Goal: Task Accomplishment & Management: Manage account settings

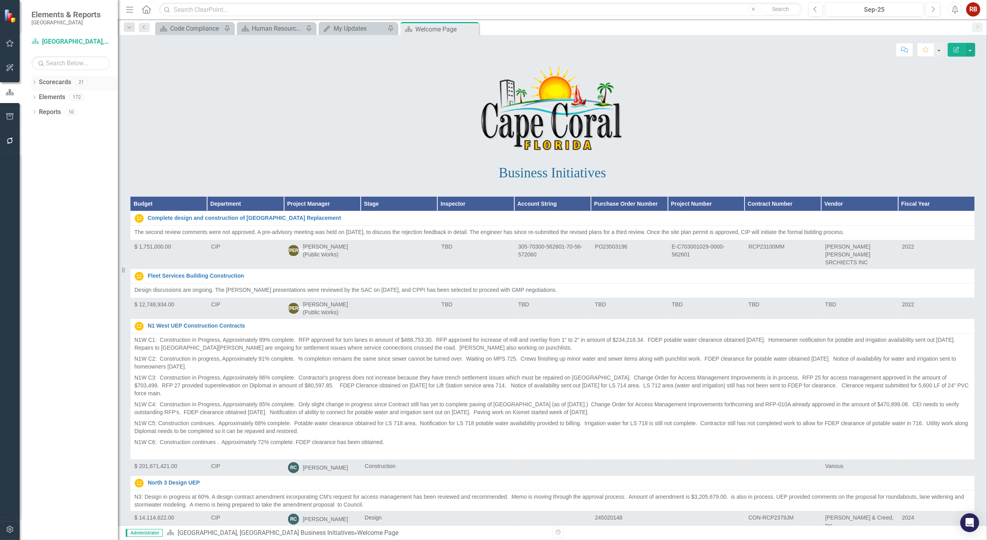
click at [33, 83] on icon "Dropdown" at bounding box center [34, 83] width 6 height 4
click at [70, 108] on link "[GEOGRAPHIC_DATA], [GEOGRAPHIC_DATA] Strategic Plan" at bounding box center [80, 112] width 75 height 9
click at [59, 112] on link "[GEOGRAPHIC_DATA], [GEOGRAPHIC_DATA] Strategic Plan" at bounding box center [80, 112] width 75 height 9
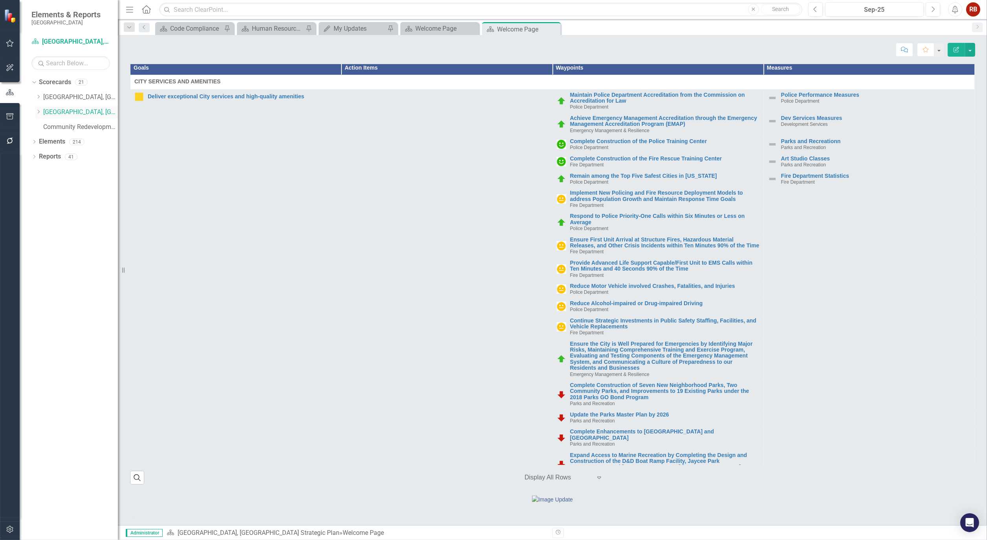
click at [39, 112] on icon "Dropdown" at bounding box center [38, 111] width 6 height 5
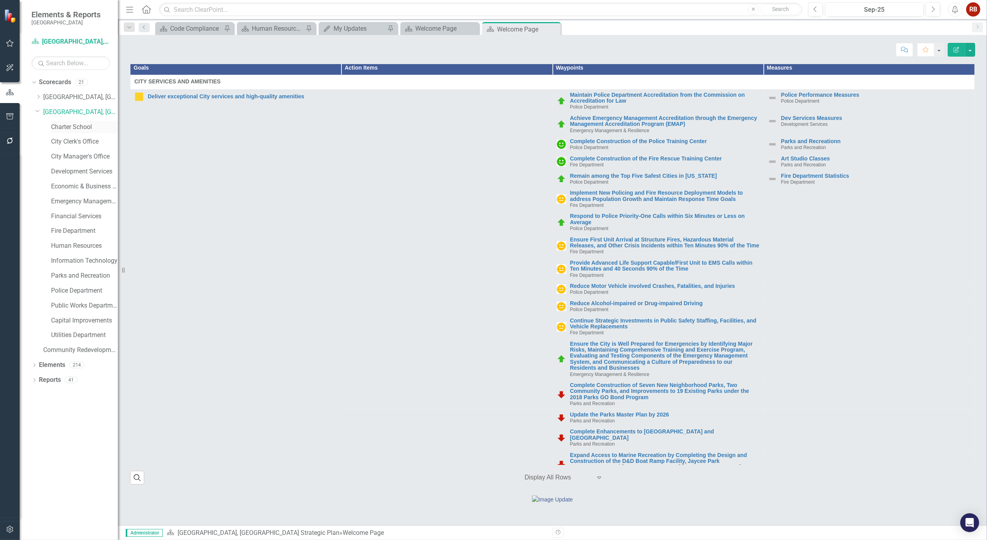
click at [72, 126] on link "Charter School" at bounding box center [84, 127] width 67 height 9
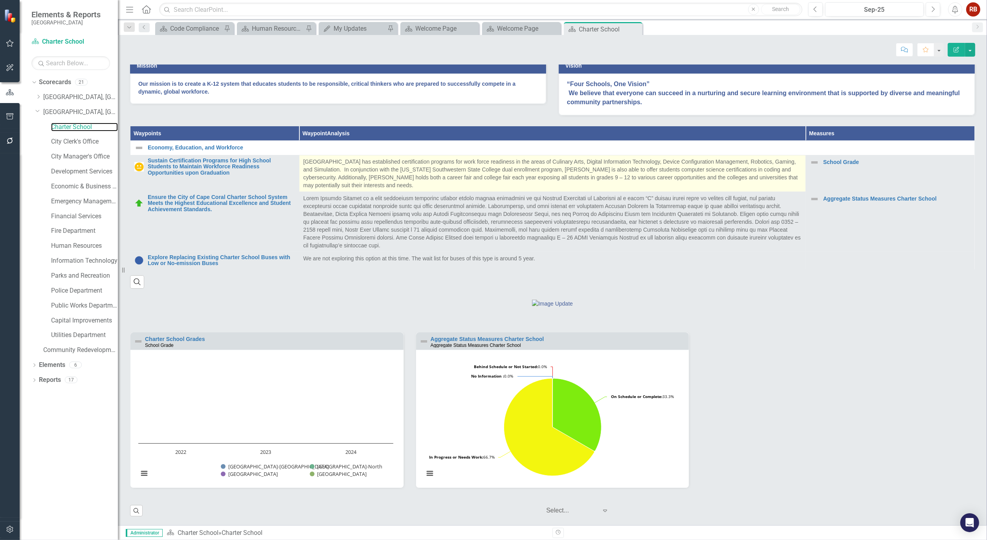
scroll to position [242, 0]
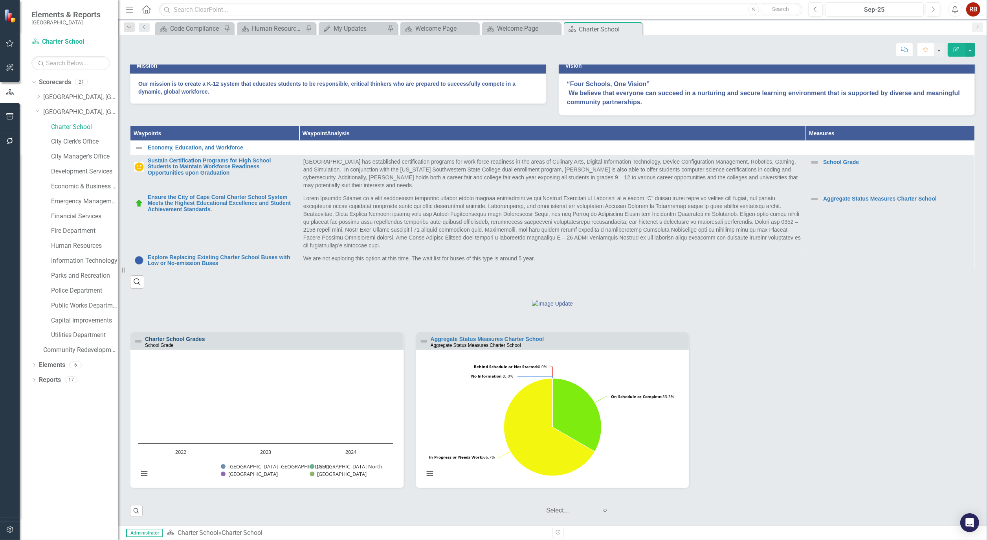
click at [191, 339] on link "Charter School Grades" at bounding box center [175, 339] width 60 height 6
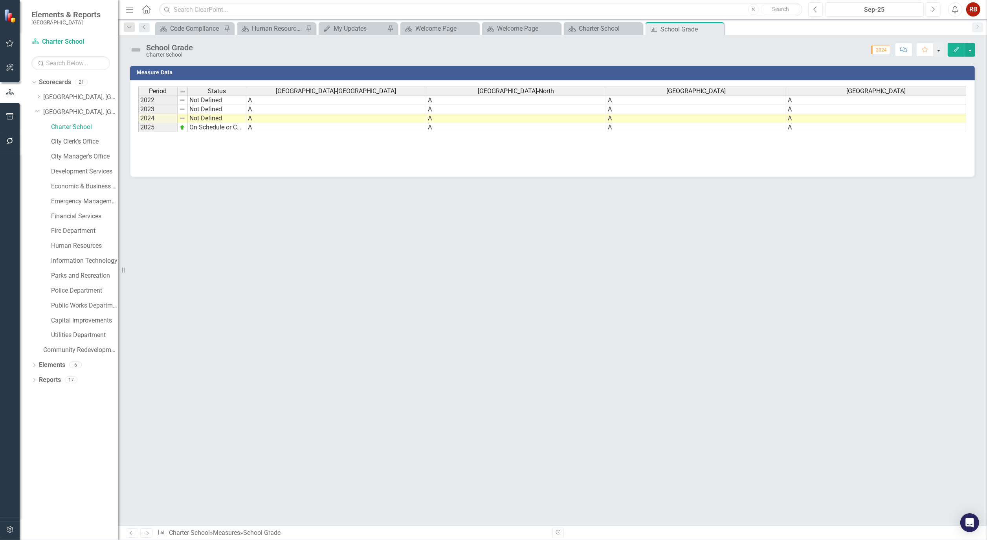
click at [941, 50] on button "button" at bounding box center [939, 50] width 10 height 14
click at [971, 50] on button "button" at bounding box center [970, 50] width 10 height 14
click at [964, 90] on link "Recalculate Measure Recalculate Measure" at bounding box center [936, 93] width 77 height 15
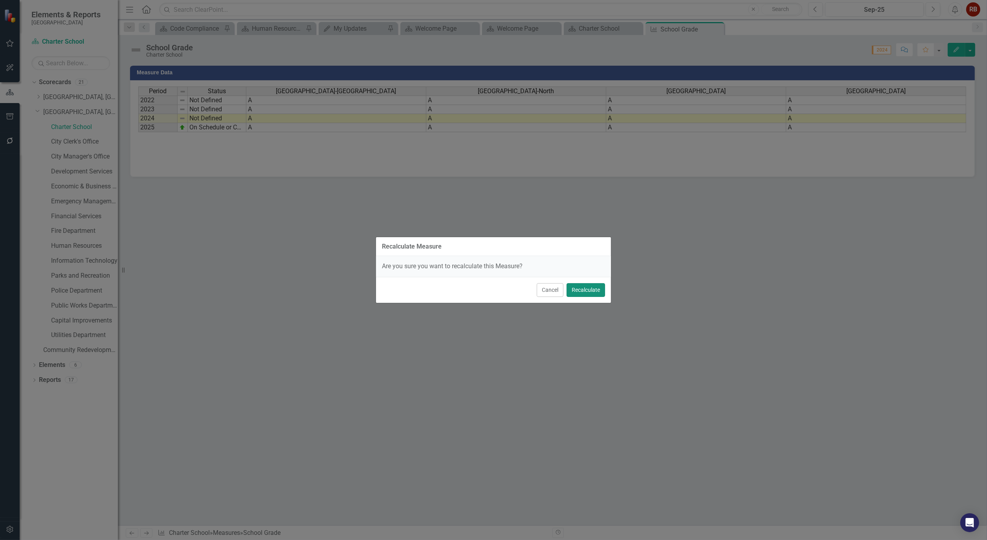
click at [586, 289] on button "Recalculate" at bounding box center [586, 290] width 39 height 14
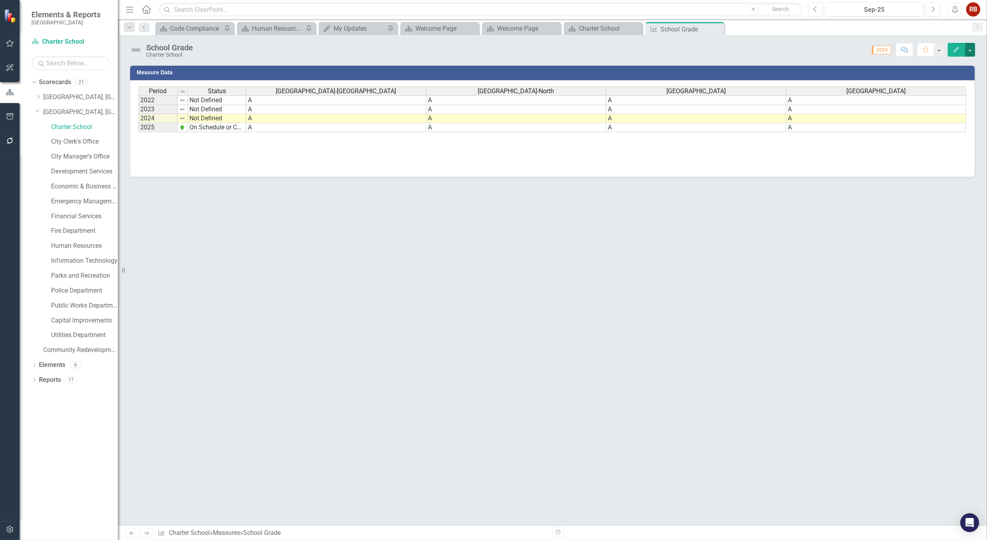
click at [971, 52] on button "button" at bounding box center [970, 50] width 10 height 14
click at [940, 63] on link "Edit Edit Measure" at bounding box center [936, 64] width 77 height 15
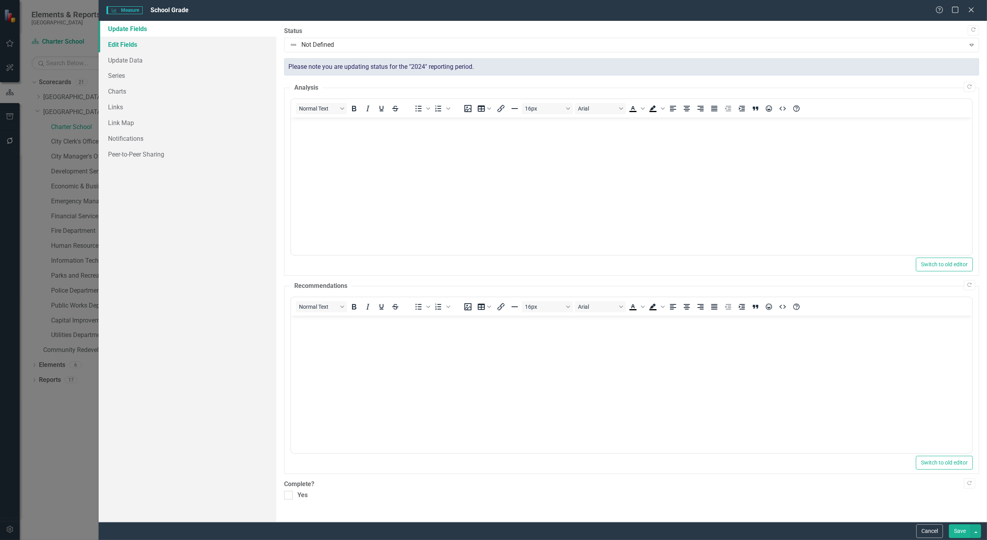
click at [123, 44] on link "Edit Fields" at bounding box center [188, 45] width 178 height 16
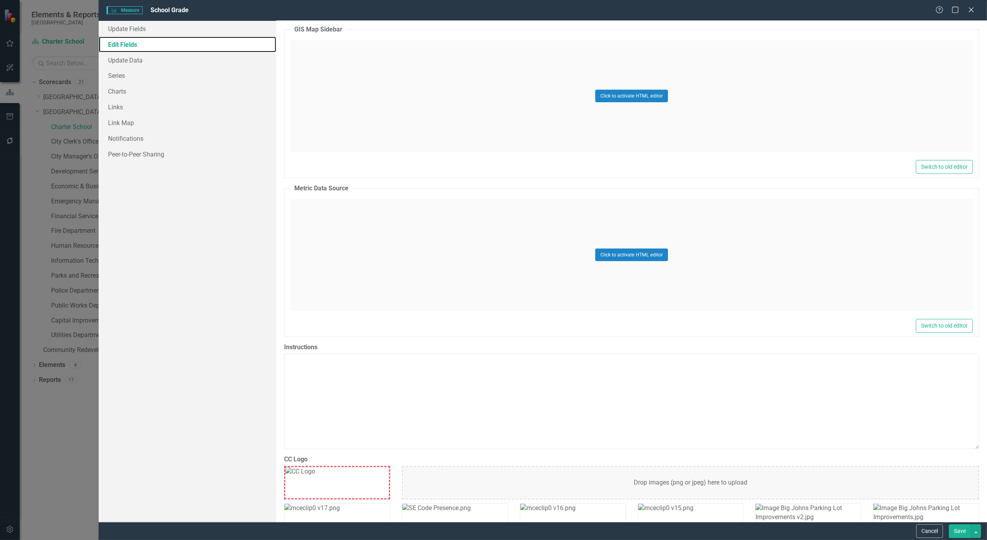
scroll to position [517, 0]
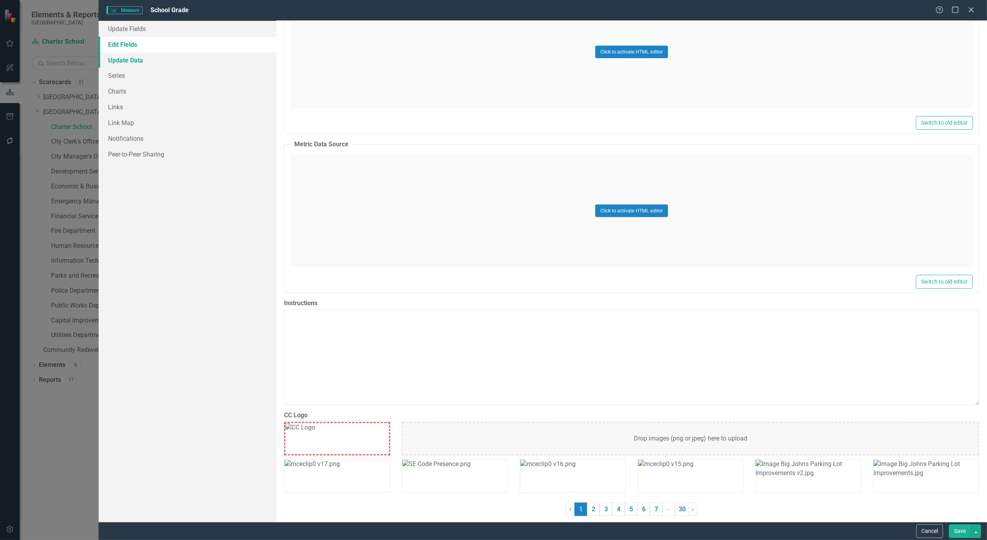
click at [114, 57] on link "Update Data" at bounding box center [188, 60] width 178 height 16
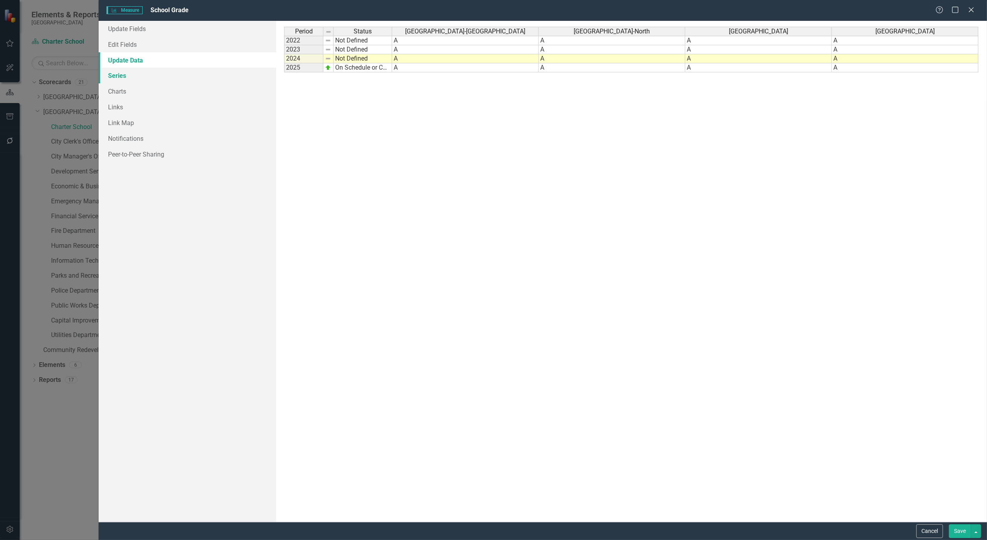
click at [114, 83] on link "Series" at bounding box center [188, 76] width 178 height 16
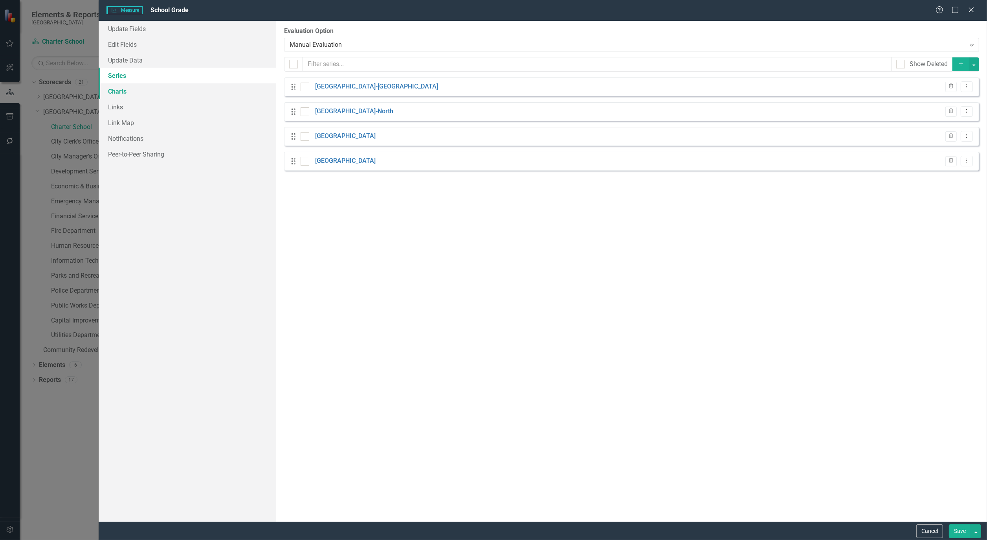
click at [113, 90] on link "Charts" at bounding box center [188, 91] width 178 height 16
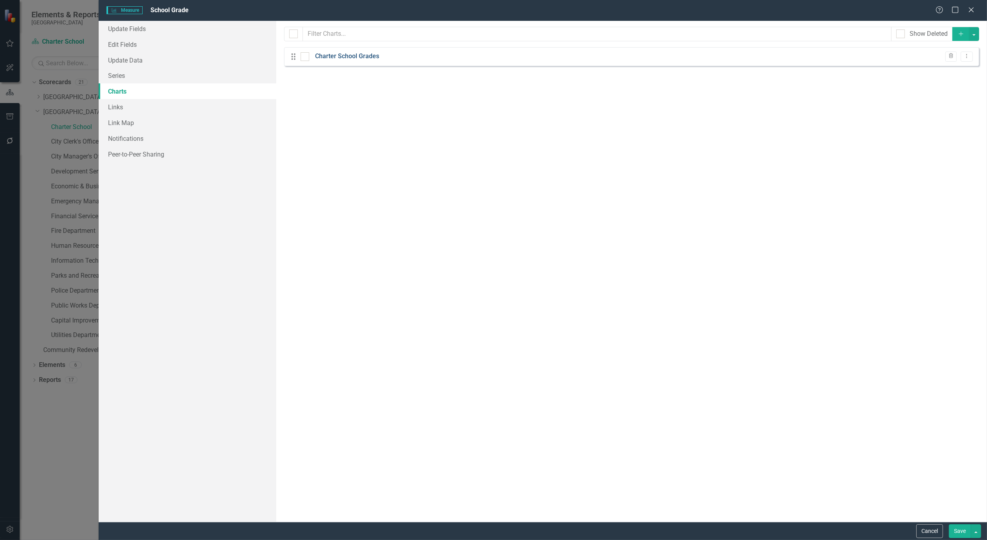
click at [351, 57] on link "Charter School Grades" at bounding box center [347, 56] width 64 height 9
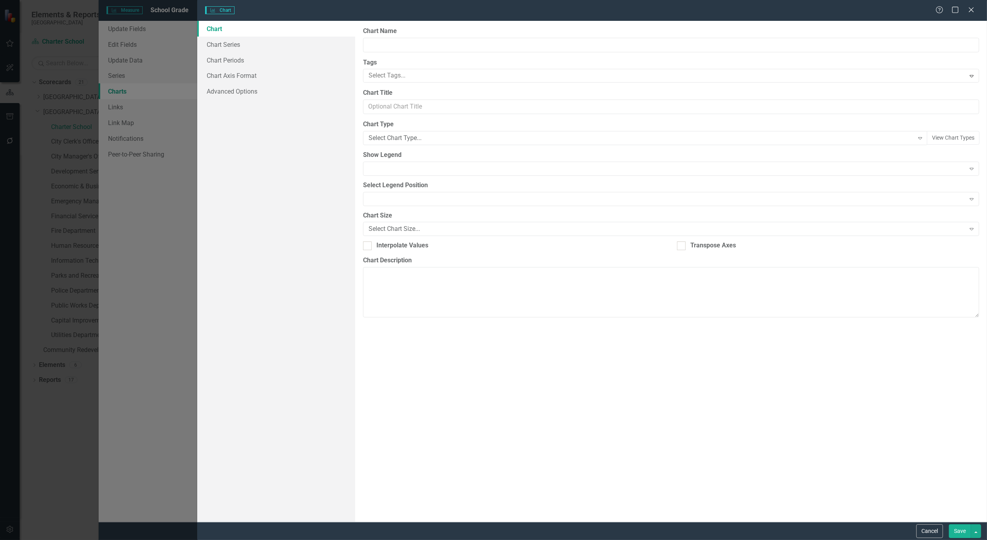
type input "Charter School Grades"
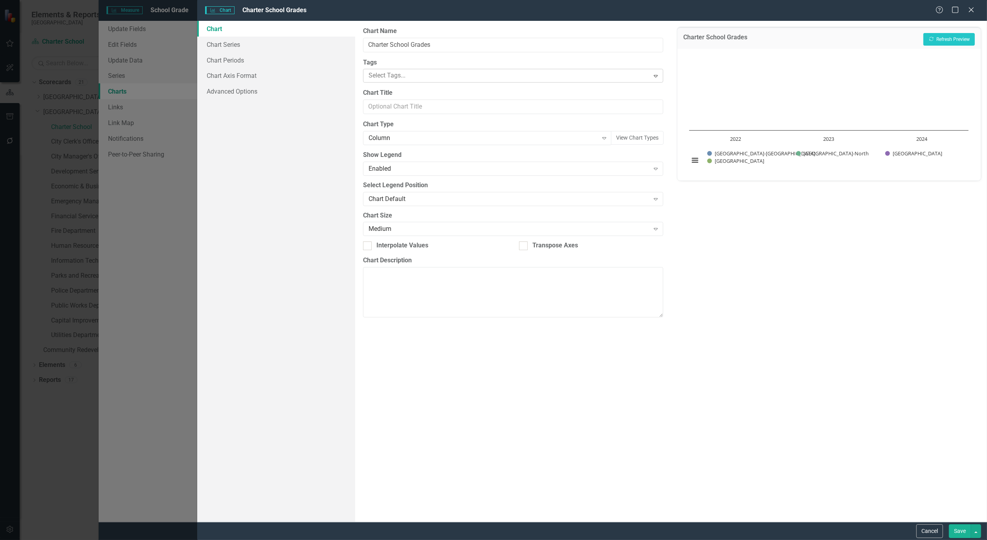
click at [657, 74] on icon "Expand" at bounding box center [656, 76] width 8 height 6
click at [232, 46] on link "Chart Series" at bounding box center [276, 45] width 158 height 16
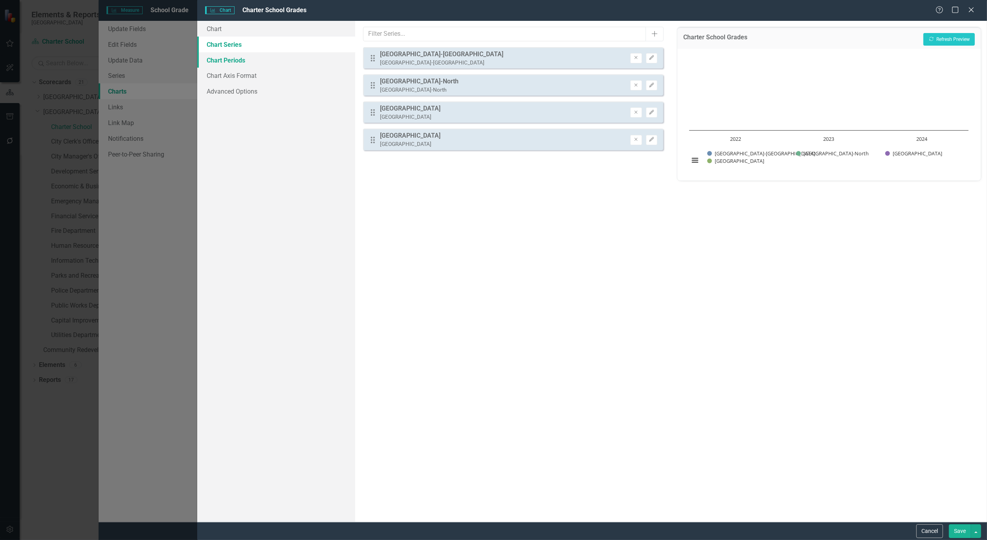
click at [227, 60] on link "Chart Periods" at bounding box center [276, 60] width 158 height 16
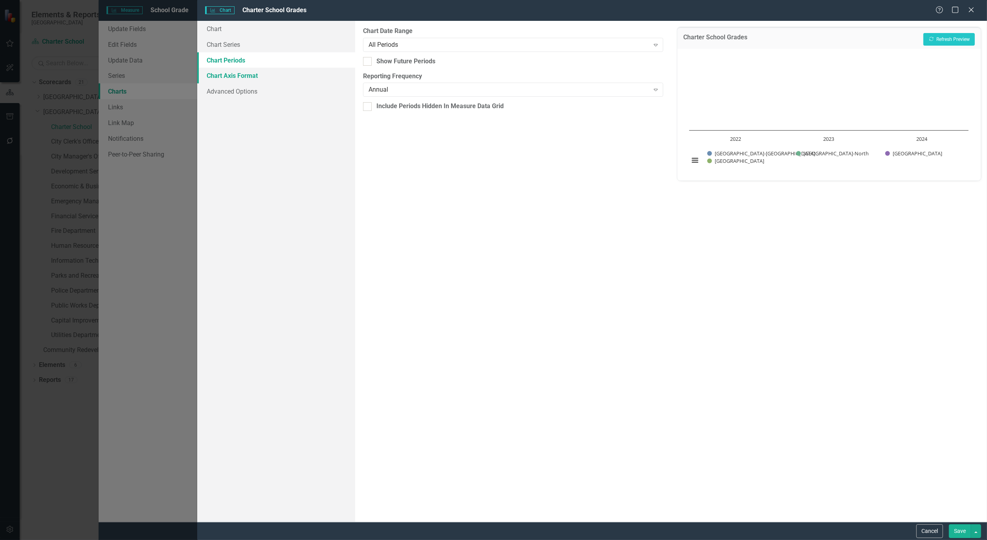
click at [230, 74] on link "Chart Axis Format" at bounding box center [276, 76] width 158 height 16
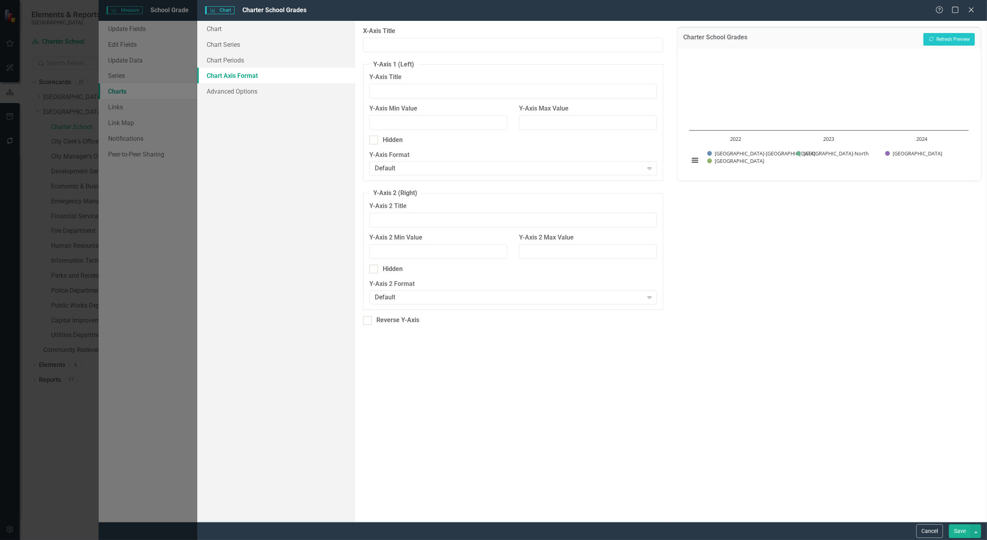
click at [236, 81] on link "Chart Axis Format" at bounding box center [276, 76] width 158 height 16
click at [227, 57] on link "Chart Periods" at bounding box center [276, 60] width 158 height 16
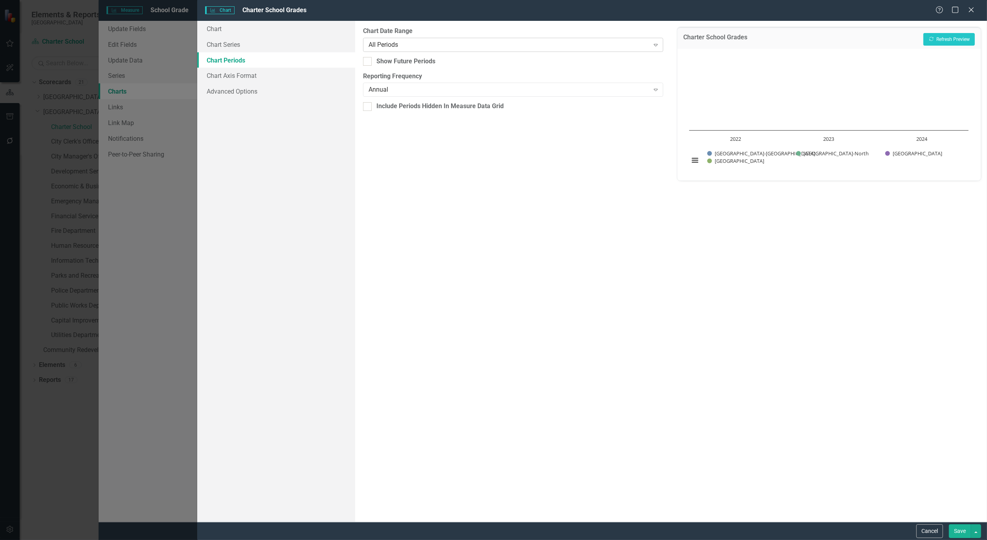
click at [659, 46] on icon "Expand" at bounding box center [656, 45] width 8 height 6
click at [957, 525] on button "Save" at bounding box center [960, 531] width 22 height 14
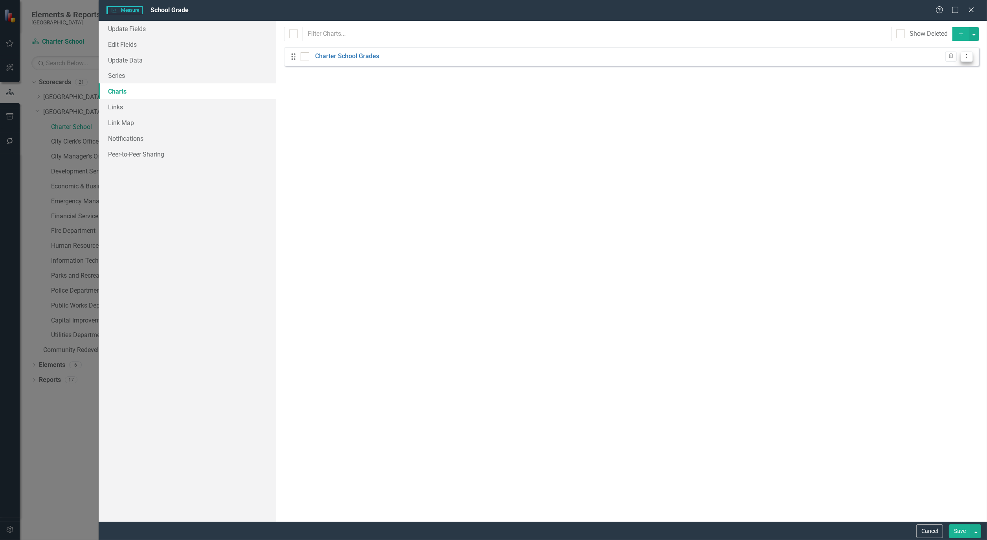
click at [969, 57] on icon "Dropdown Menu" at bounding box center [966, 55] width 7 height 5
click at [949, 70] on link "Edit Edit Chart" at bounding box center [941, 69] width 62 height 15
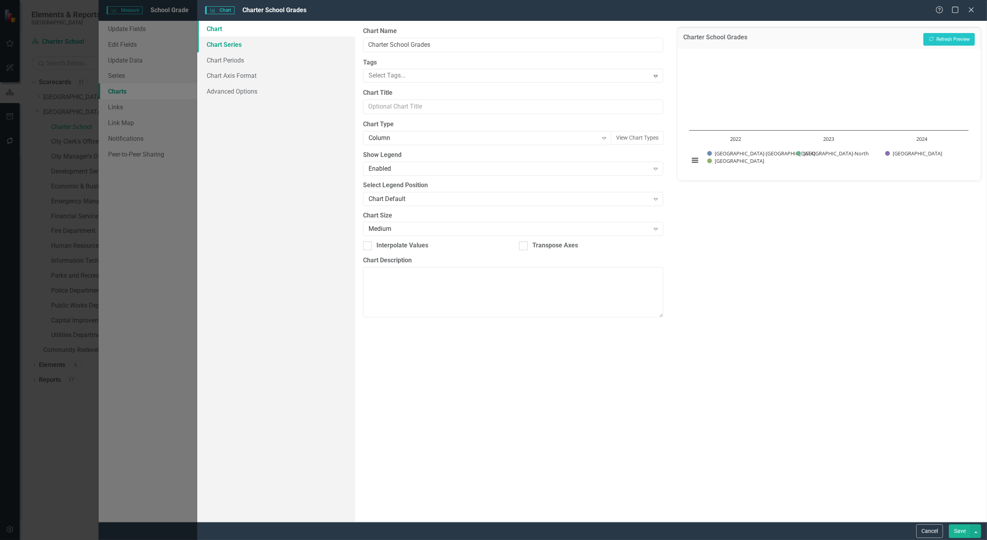
click at [233, 40] on link "Chart Series" at bounding box center [276, 45] width 158 height 16
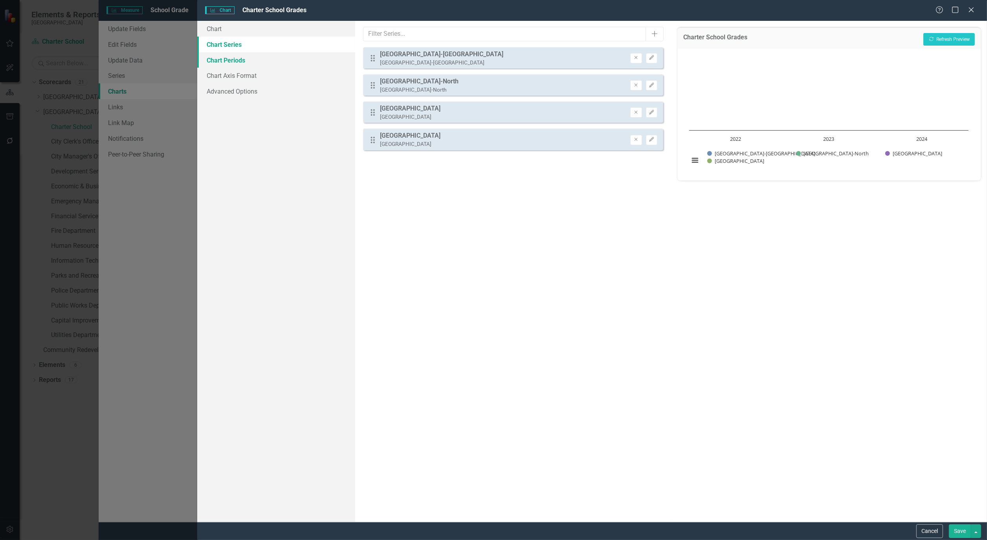
click at [229, 61] on link "Chart Periods" at bounding box center [276, 60] width 158 height 16
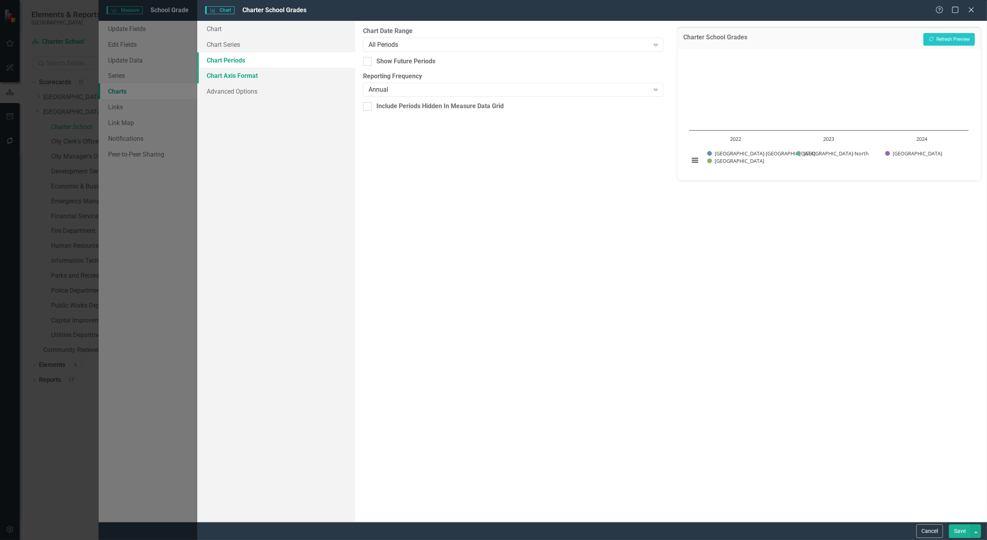
click at [227, 79] on link "Chart Axis Format" at bounding box center [276, 76] width 158 height 16
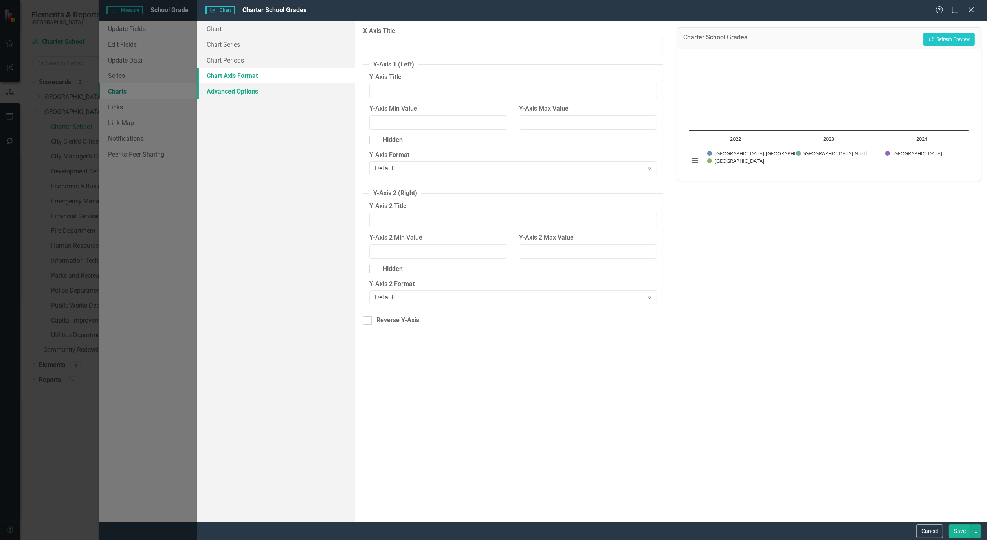
click at [227, 88] on link "Advanced Options" at bounding box center [276, 91] width 158 height 16
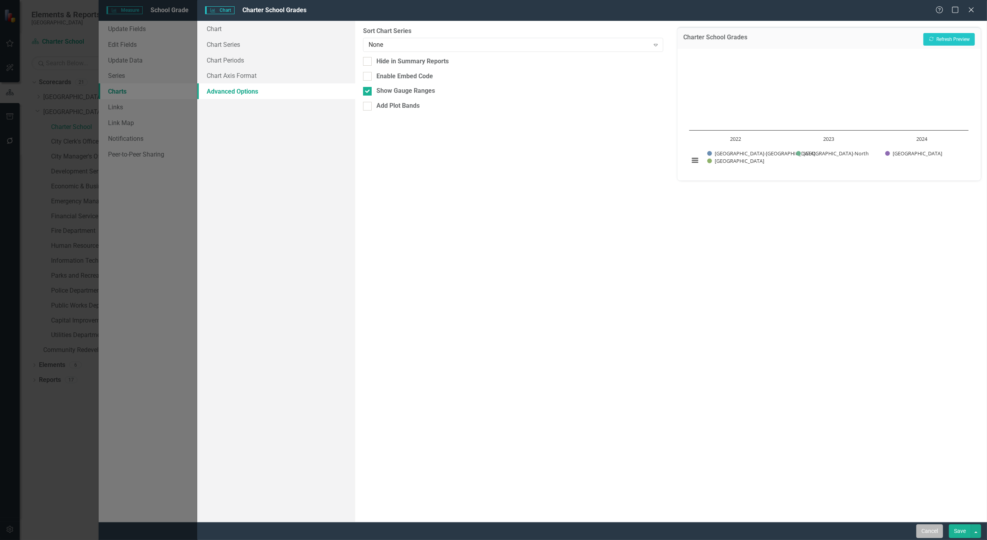
click at [927, 529] on button "Cancel" at bounding box center [929, 531] width 27 height 14
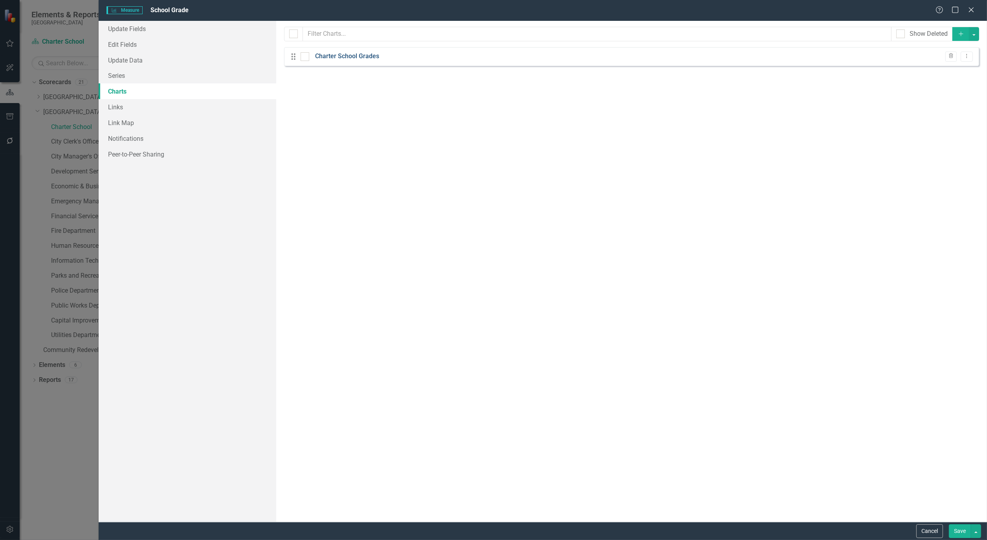
click at [352, 55] on link "Charter School Grades" at bounding box center [347, 56] width 64 height 9
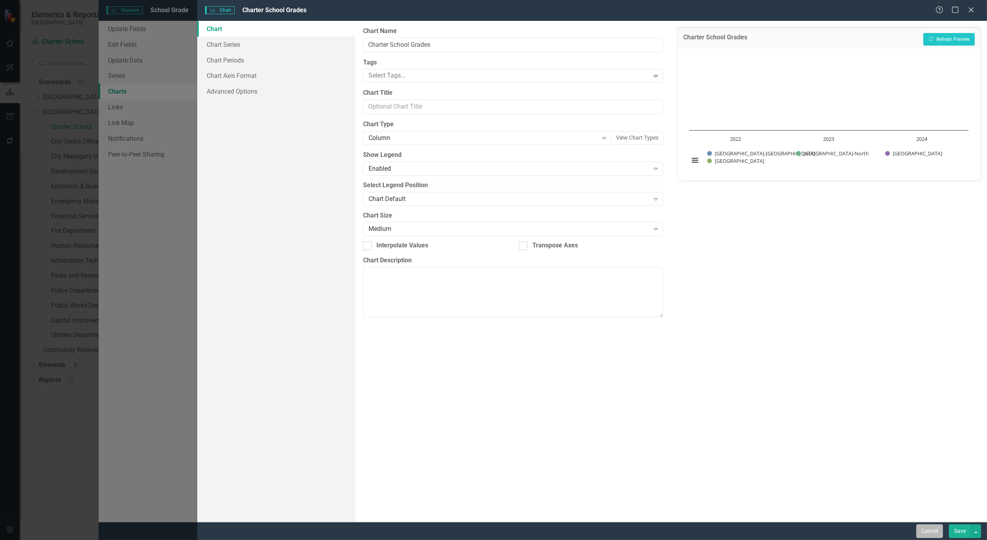
click at [935, 535] on button "Cancel" at bounding box center [929, 531] width 27 height 14
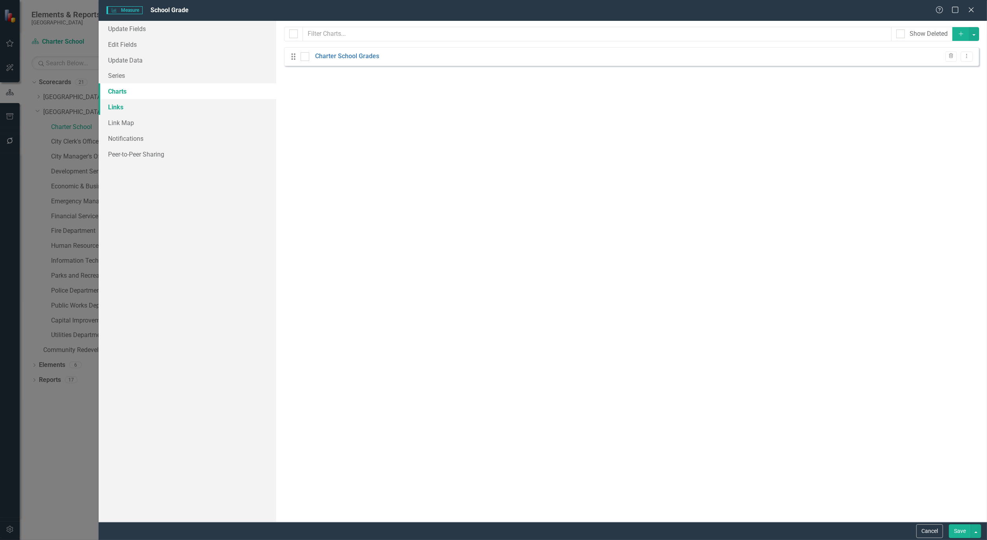
click at [105, 106] on link "Links" at bounding box center [188, 107] width 178 height 16
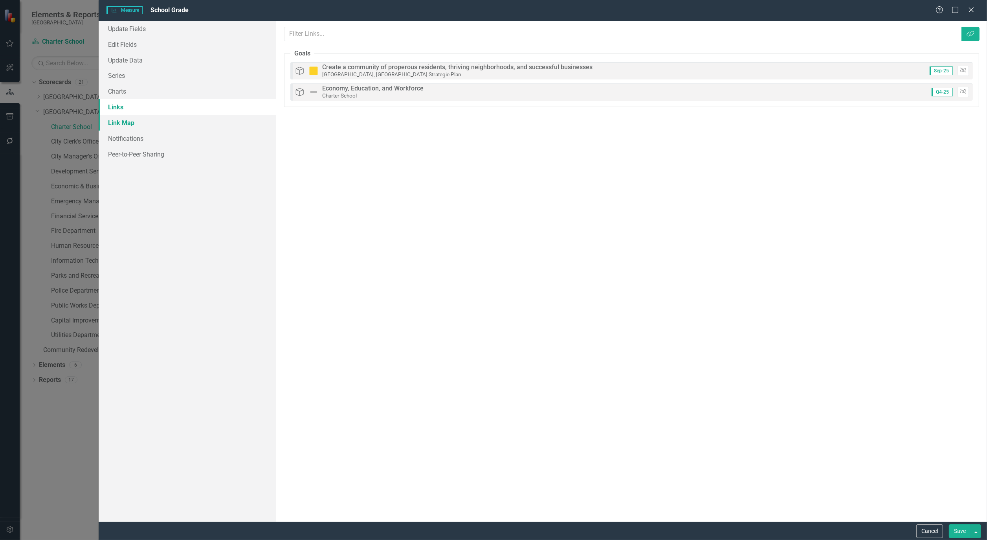
click at [108, 116] on link "Link Map" at bounding box center [188, 123] width 178 height 16
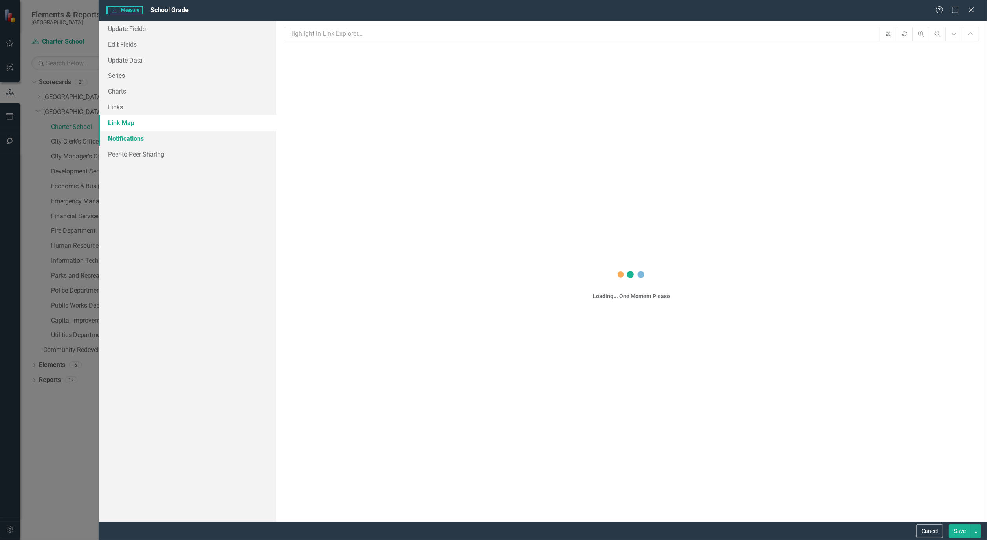
click at [116, 141] on link "Notifications" at bounding box center [188, 138] width 178 height 16
click at [121, 42] on link "Edit Fields" at bounding box center [188, 45] width 178 height 16
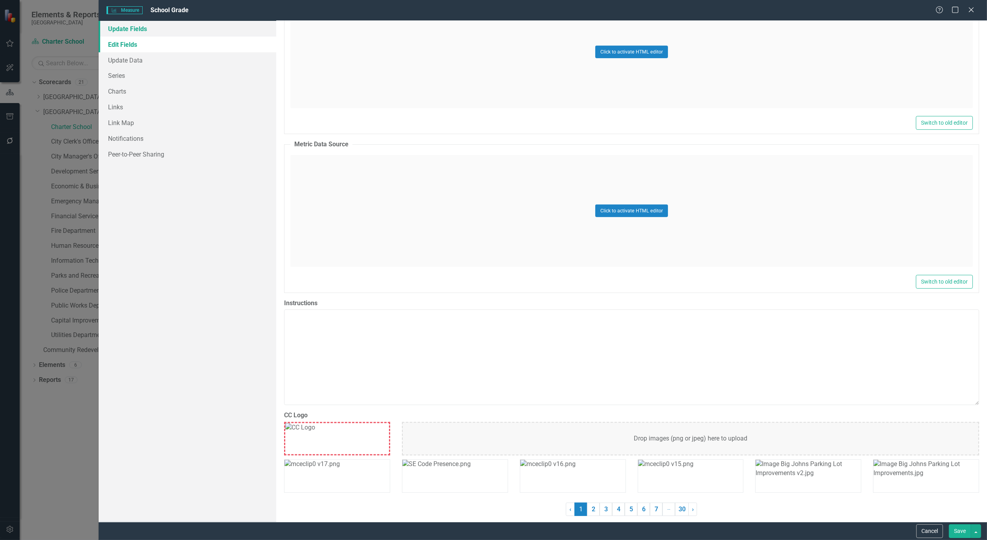
click at [119, 29] on link "Update Fields" at bounding box center [188, 29] width 178 height 16
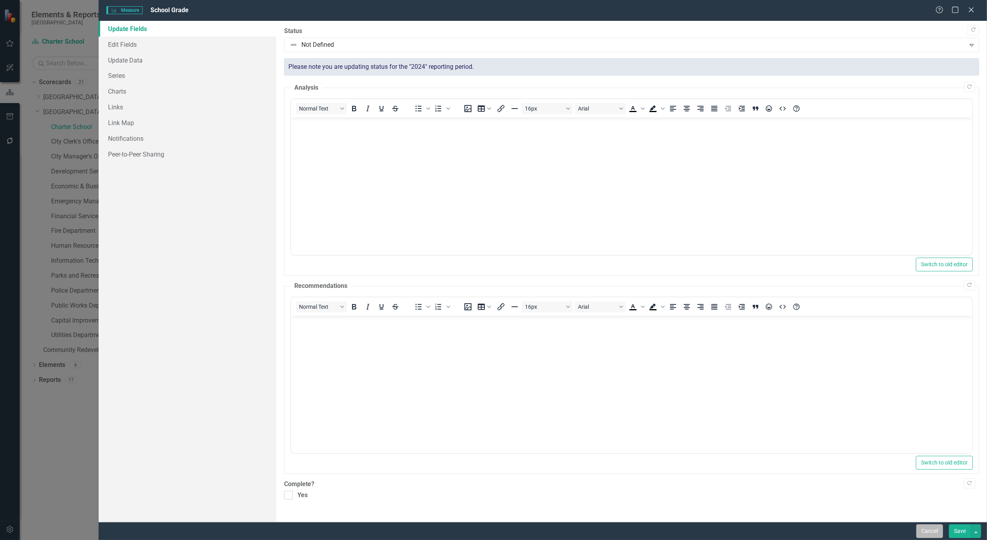
click at [930, 529] on button "Cancel" at bounding box center [929, 531] width 27 height 14
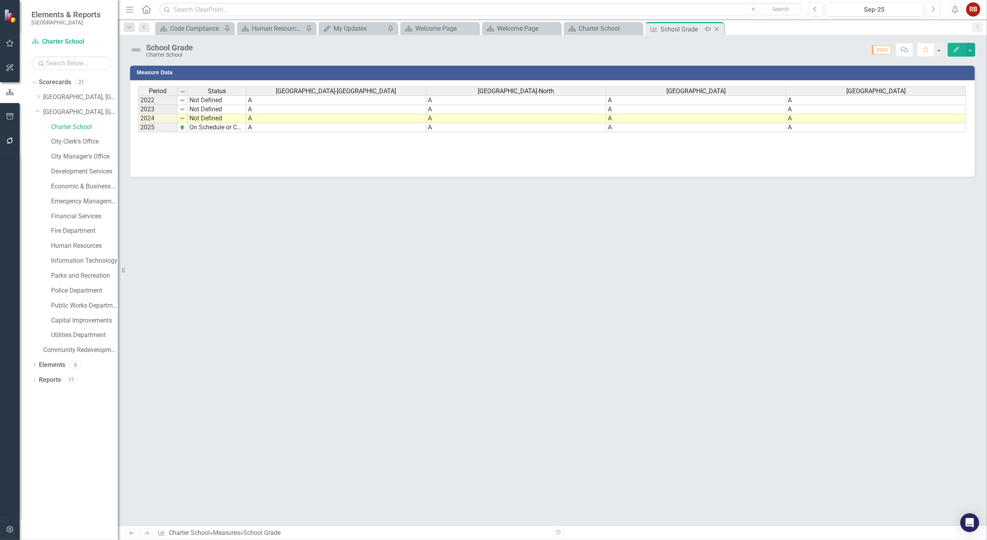
click at [718, 27] on icon "Close" at bounding box center [717, 29] width 8 height 6
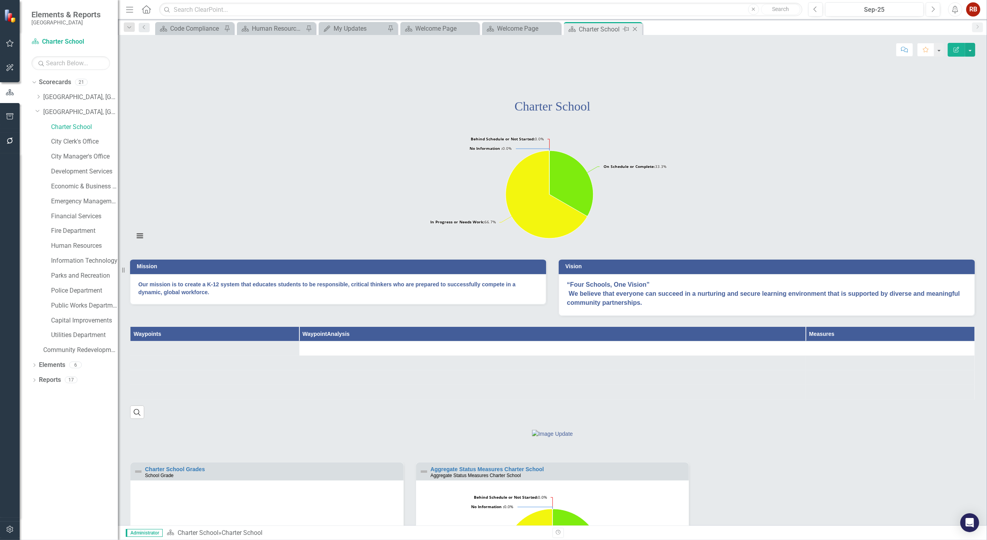
click at [635, 28] on icon "Close" at bounding box center [635, 29] width 8 height 6
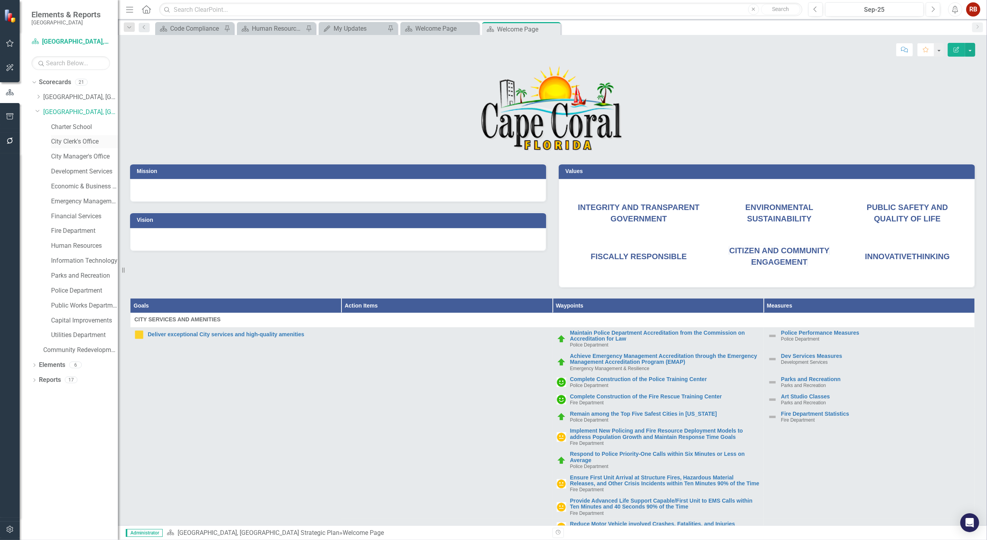
click at [67, 137] on link "City Clerk's Office" at bounding box center [84, 141] width 67 height 9
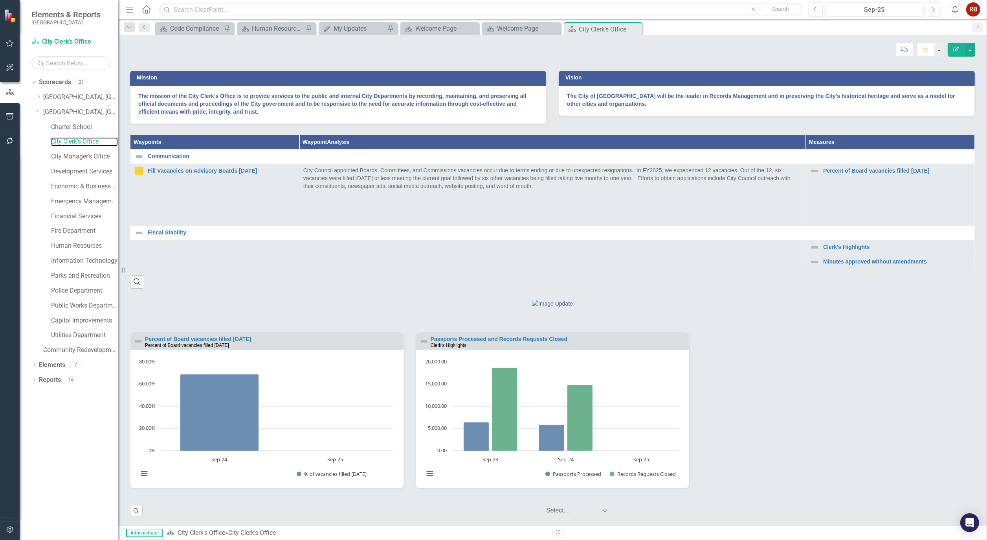
scroll to position [260, 0]
click at [391, 46] on div "Score: N/A Sep-25 Completed Comment Favorite Edit Report" at bounding box center [553, 49] width 846 height 13
click at [90, 154] on link "City Manager's Office" at bounding box center [84, 156] width 67 height 9
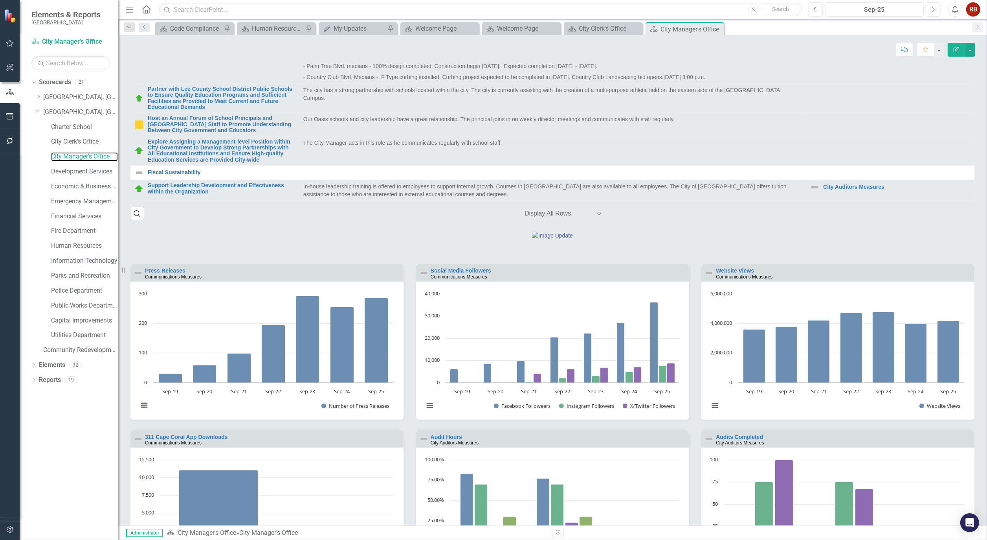
scroll to position [424, 0]
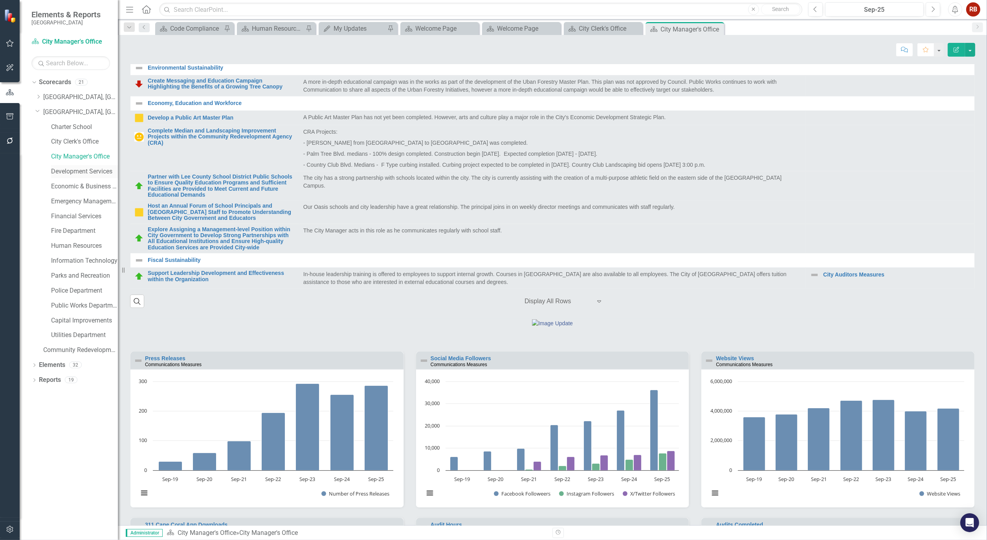
click at [89, 169] on link "Development Services" at bounding box center [84, 171] width 67 height 9
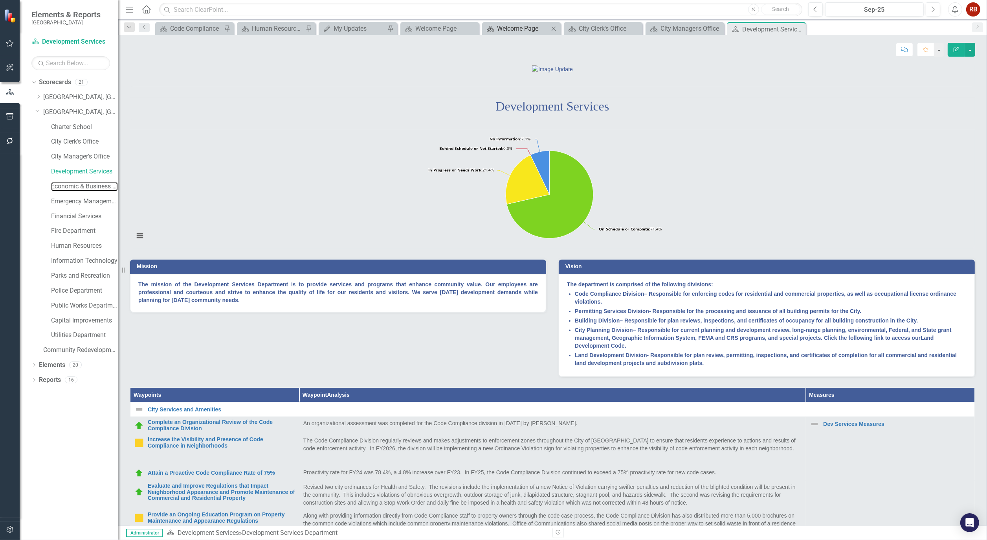
drag, startPoint x: 97, startPoint y: 185, endPoint x: 532, endPoint y: 31, distance: 462.3
click at [97, 185] on link "Economic & Business Development" at bounding box center [84, 186] width 67 height 9
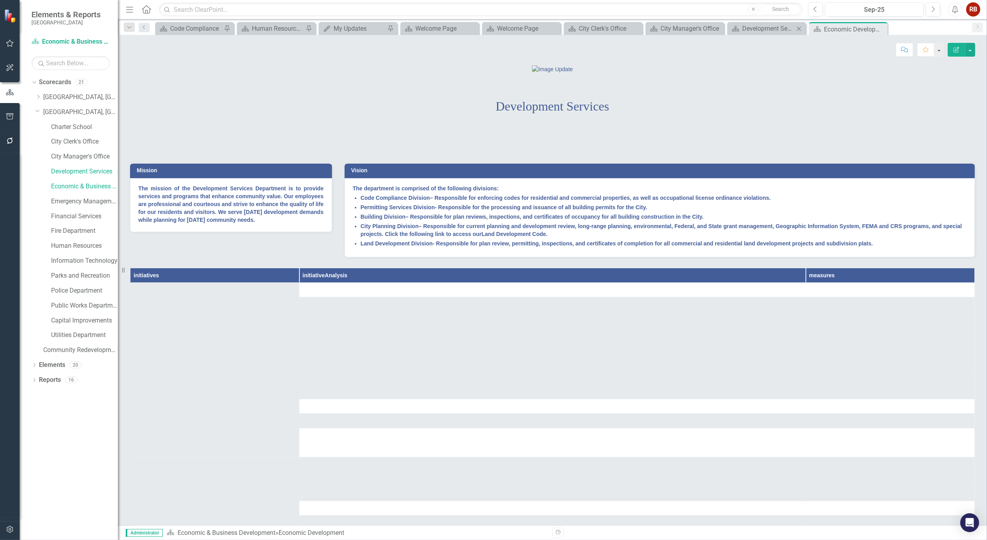
click at [798, 27] on icon "Close" at bounding box center [799, 29] width 8 height 6
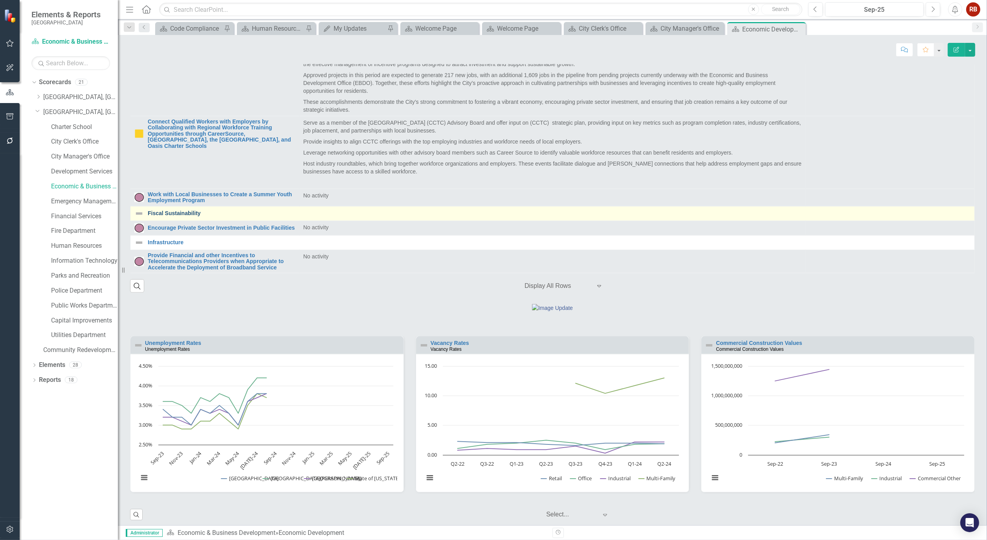
scroll to position [564, 0]
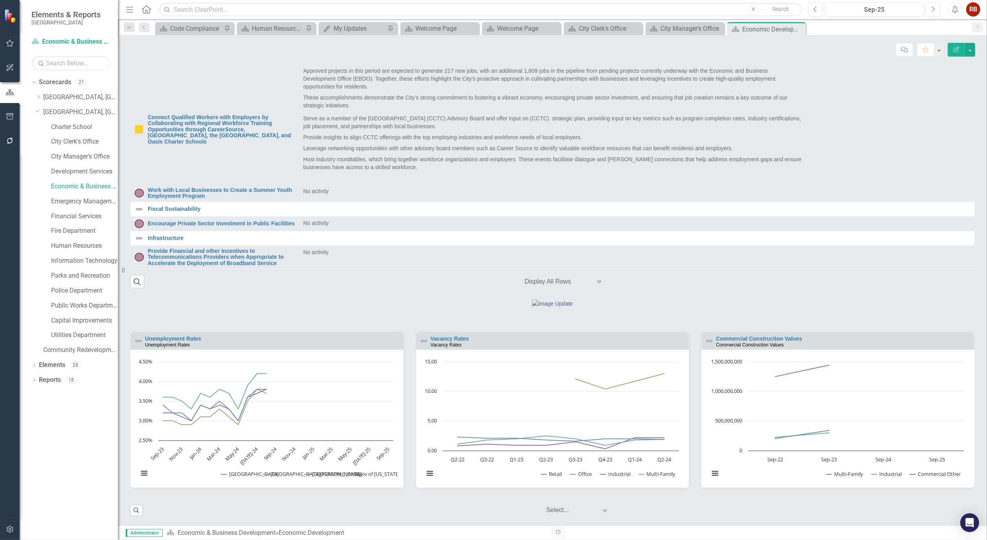
click at [194, 335] on div "Unemployment Rates Unemployment Rates" at bounding box center [266, 340] width 273 height 17
click at [193, 337] on link "Unemployment Rates" at bounding box center [173, 338] width 56 height 6
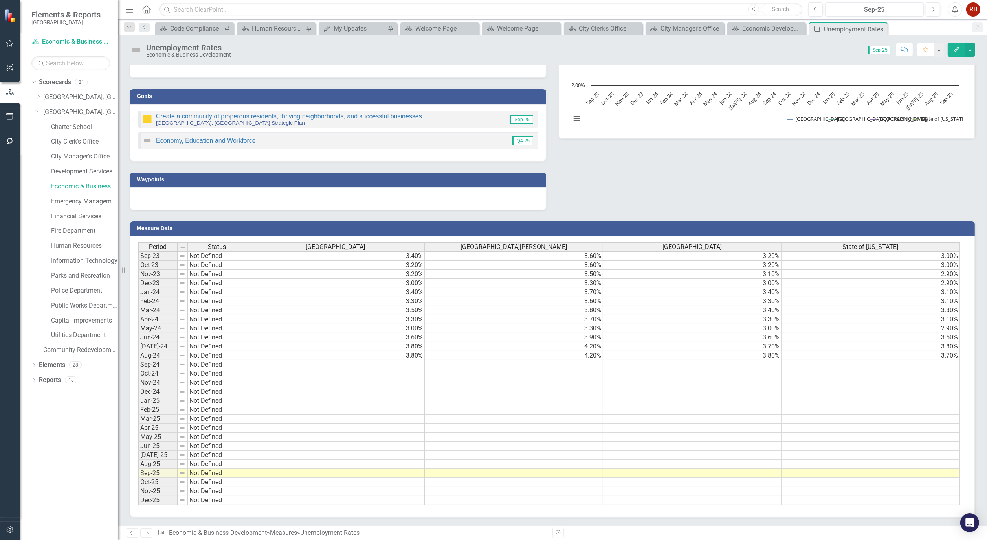
scroll to position [130, 0]
click at [398, 360] on td at bounding box center [335, 364] width 178 height 9
click at [387, 363] on td at bounding box center [335, 364] width 178 height 9
type textarea "3.5"
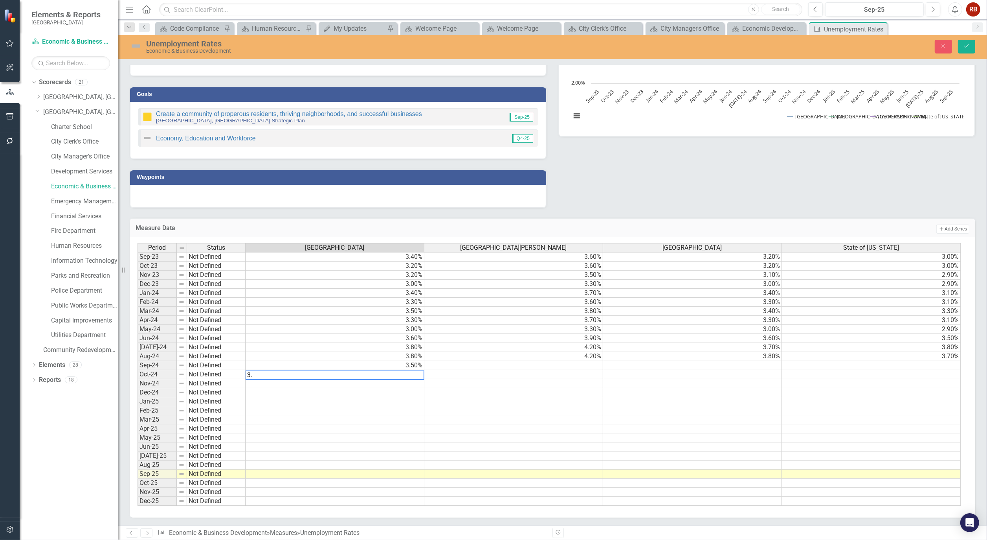
type textarea "3.6"
click at [383, 370] on td "3.60%" at bounding box center [335, 374] width 179 height 9
type textarea "3.5"
type textarea "3.6"
type textarea "3.2"
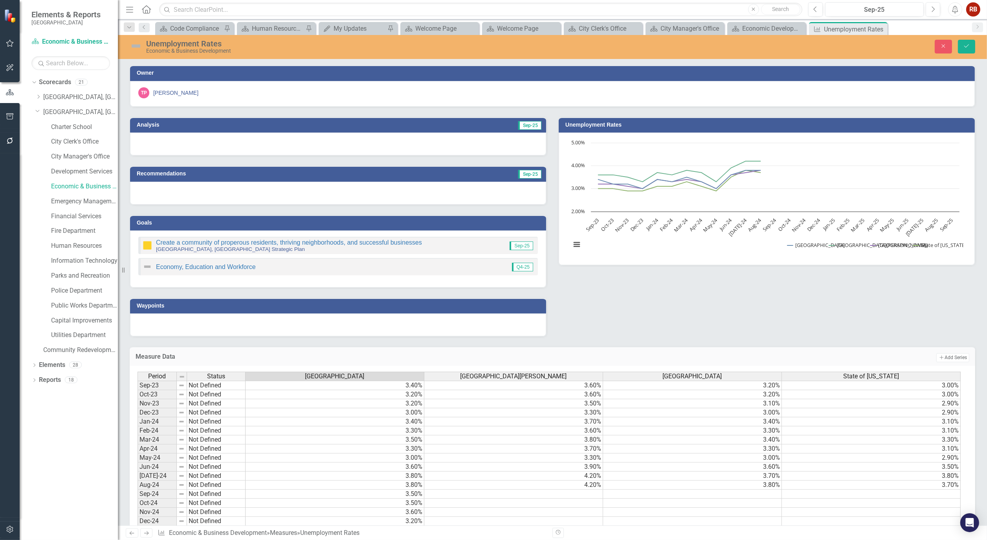
scroll to position [130, 0]
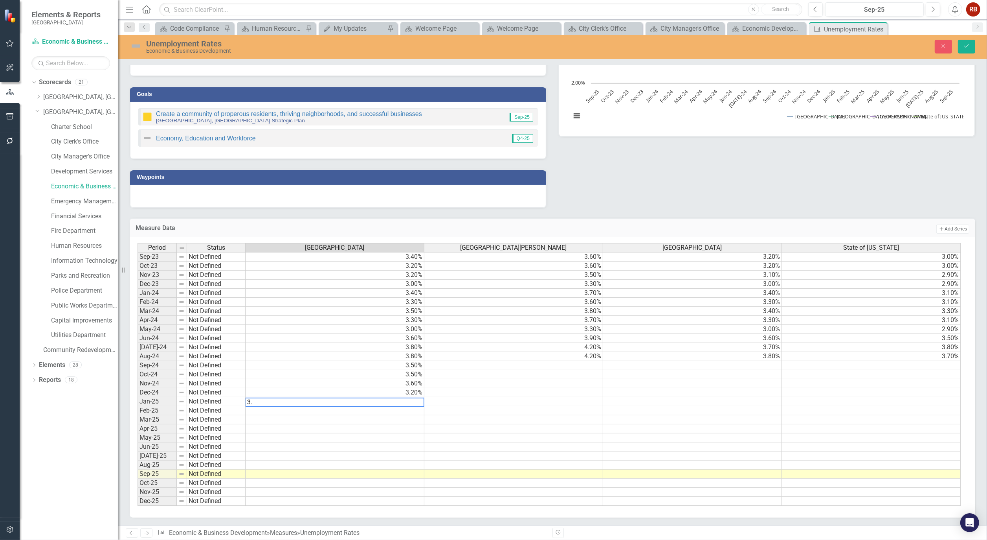
type textarea "3.8"
type textarea "3.6"
type textarea "3.5"
type textarea "3.6"
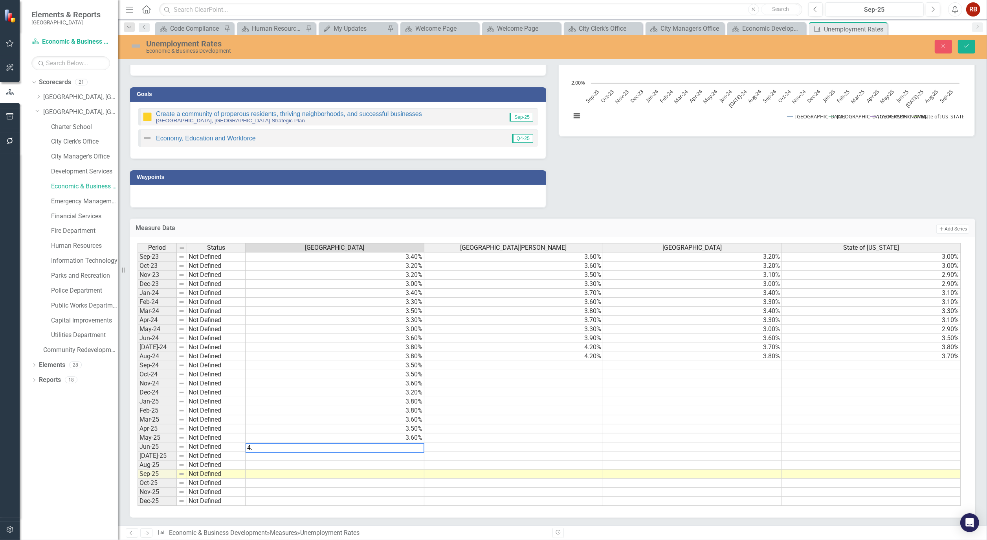
type textarea "4.2"
type textarea "4.6"
click at [598, 362] on td at bounding box center [513, 365] width 179 height 9
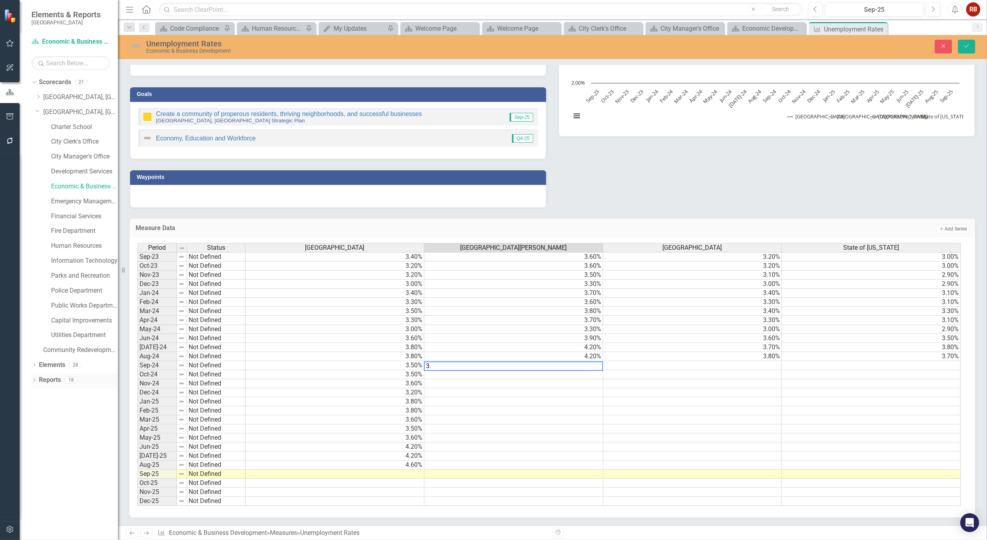
type textarea "3.9"
type textarea "3.8"
type textarea "3.7"
type textarea "3.3"
type textarea "4.1"
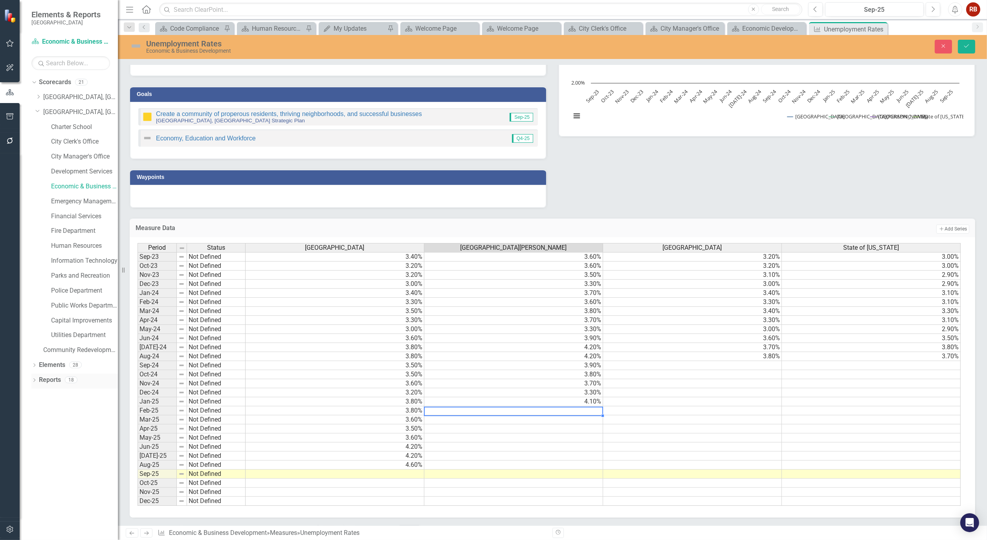
type textarea "4"
type textarea "3.8"
type textarea "3.7"
type textarea "3.8"
type textarea "4.4"
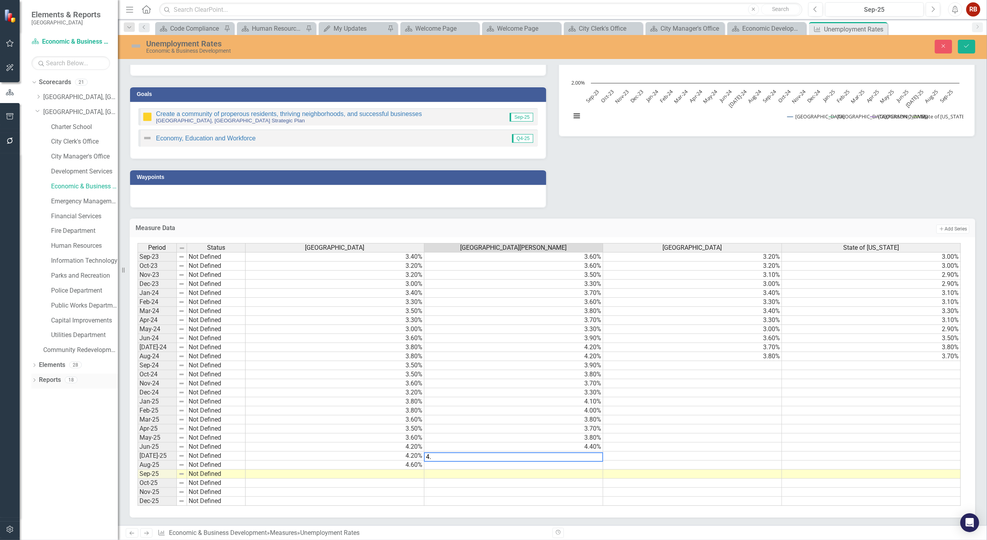
type textarea "4.6"
type textarea "4.9"
click at [737, 370] on td at bounding box center [692, 374] width 179 height 9
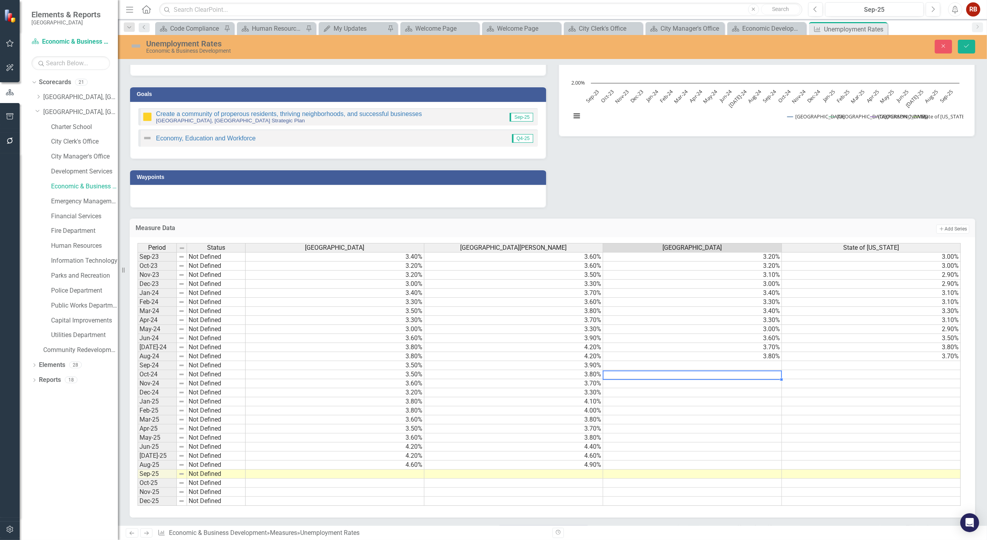
click at [733, 361] on td at bounding box center [692, 365] width 179 height 9
click at [769, 362] on td at bounding box center [692, 365] width 179 height 9
type textarea "4"
type textarea "3.8"
click at [679, 380] on td at bounding box center [692, 383] width 179 height 9
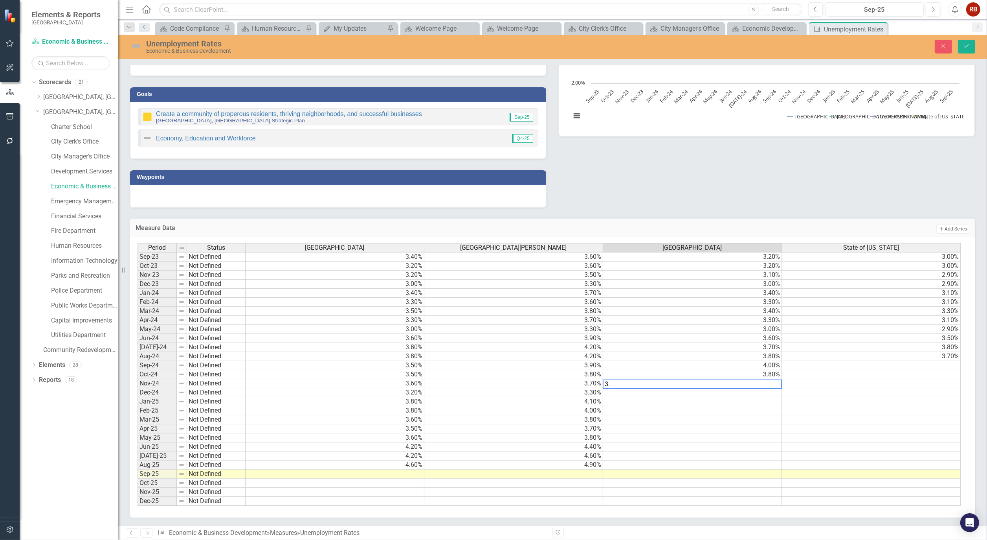
type textarea "3.7"
type textarea "3.3"
type textarea "4"
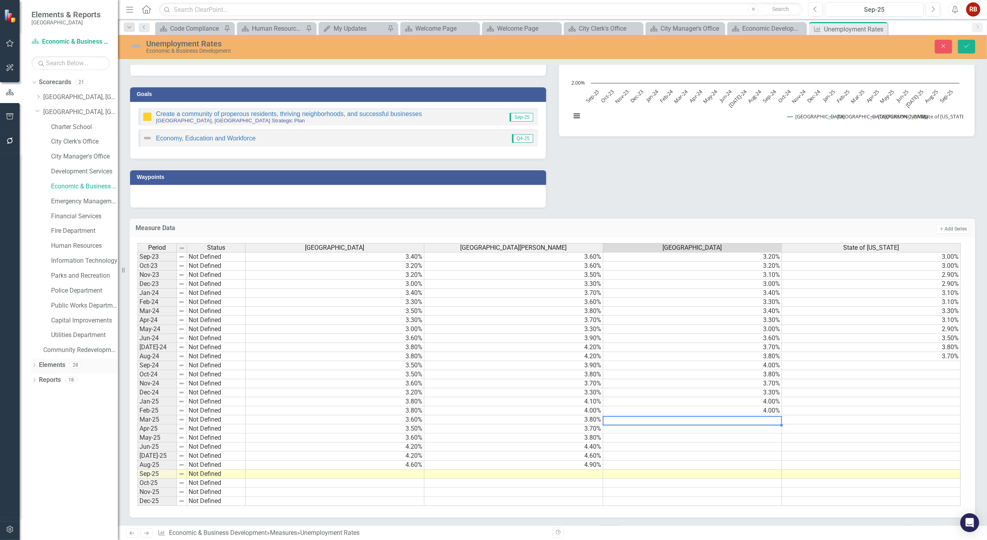
type textarea "4"
type textarea "3.7"
type textarea "3.8"
type textarea "4.4"
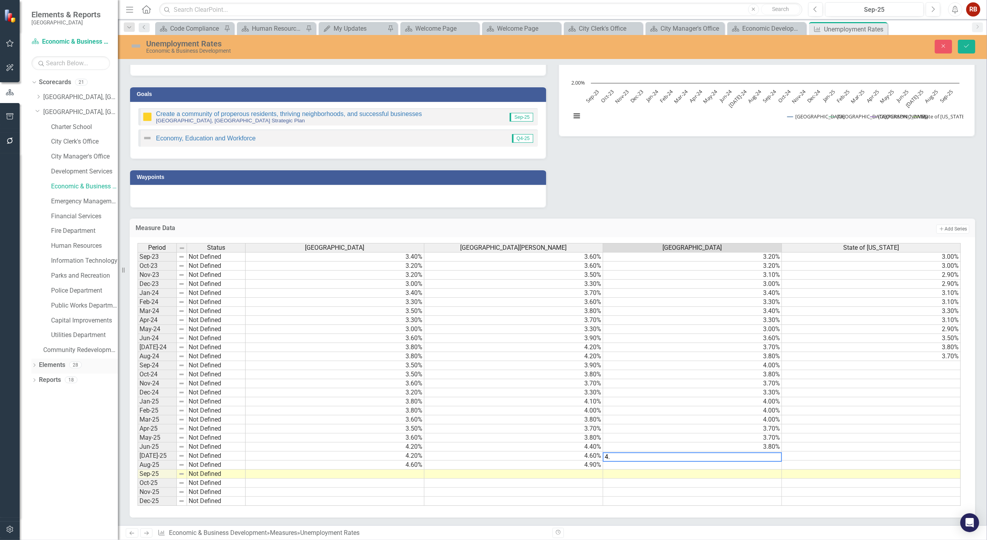
type textarea "4.5"
click at [743, 417] on td "4.00%" at bounding box center [692, 419] width 179 height 9
type textarea "4.5"
type textarea "4.8"
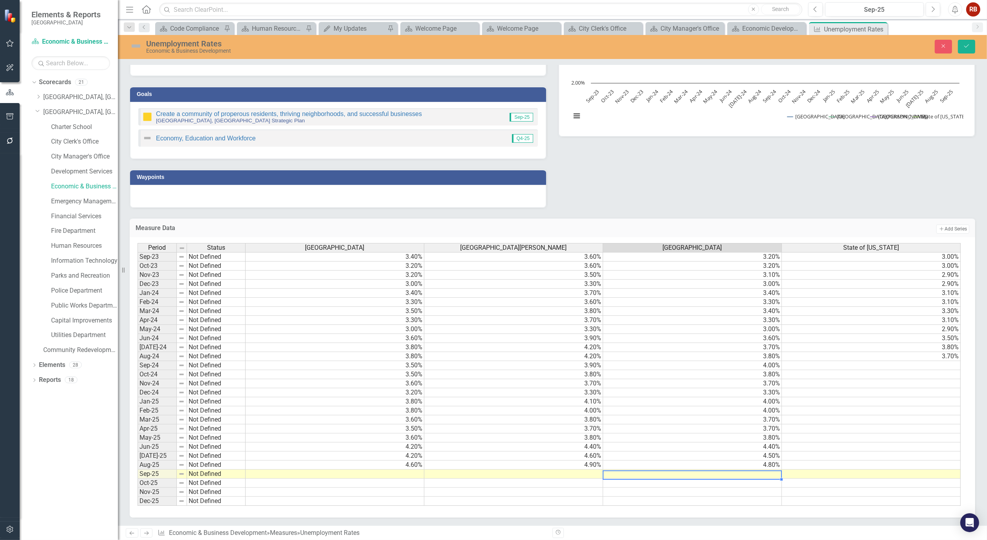
click at [897, 363] on td at bounding box center [871, 365] width 179 height 9
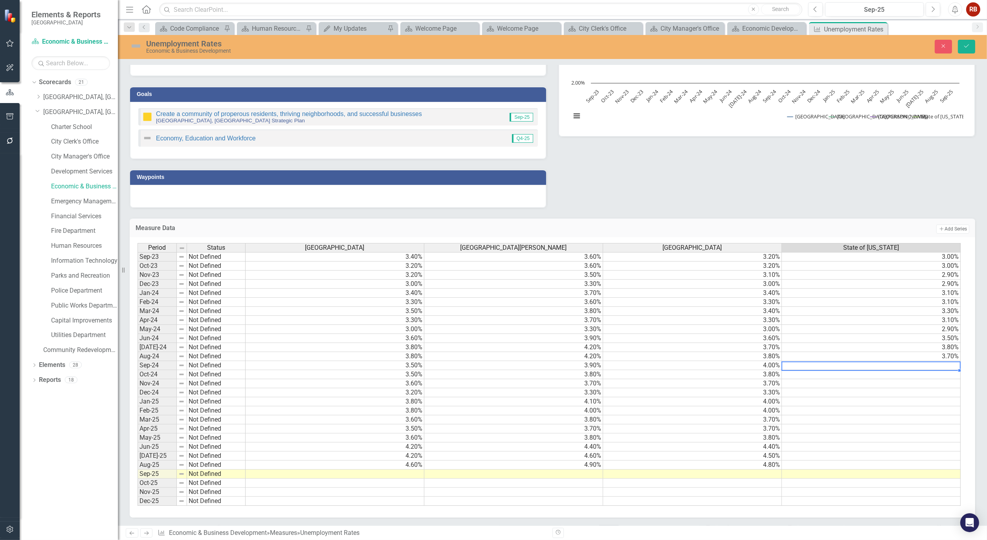
click at [805, 363] on td at bounding box center [871, 365] width 179 height 9
type textarea "3.5"
type textarea "3.2"
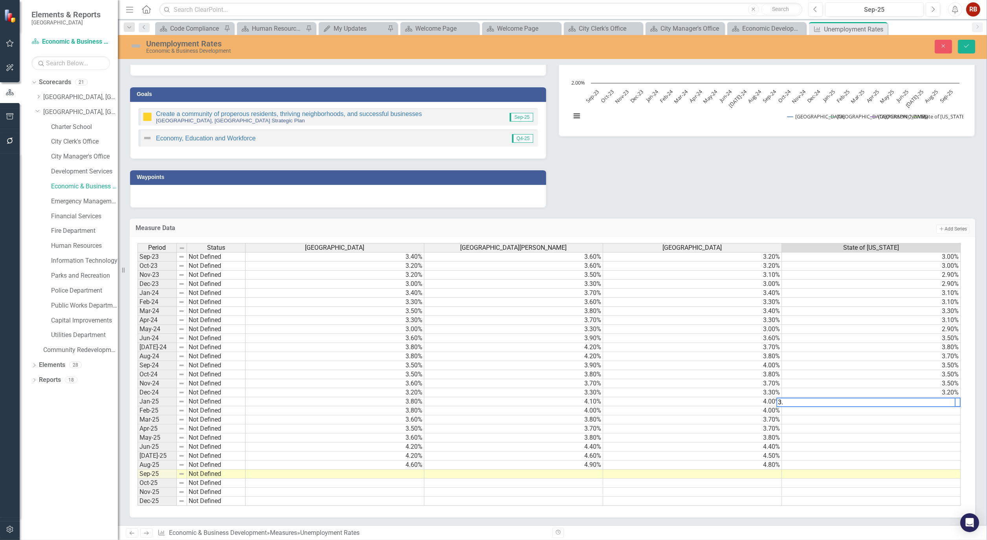
type textarea "3.7"
click at [952, 426] on td at bounding box center [871, 428] width 179 height 9
type textarea "3.5"
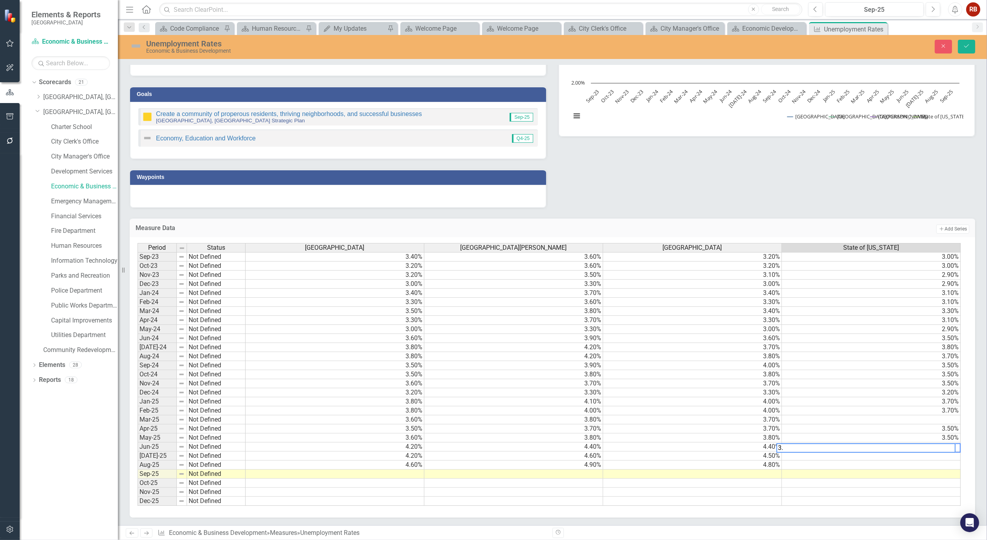
type textarea "3.9"
type textarea "4.1"
type textarea "4.4"
click at [929, 418] on td at bounding box center [871, 419] width 179 height 9
type textarea "3.5"
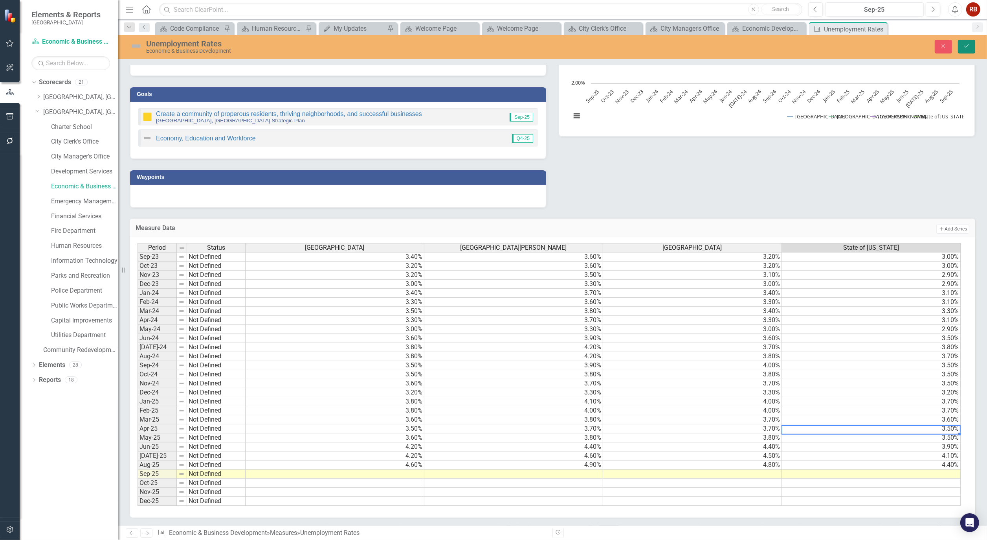
click at [969, 43] on icon "Save" at bounding box center [966, 46] width 7 height 6
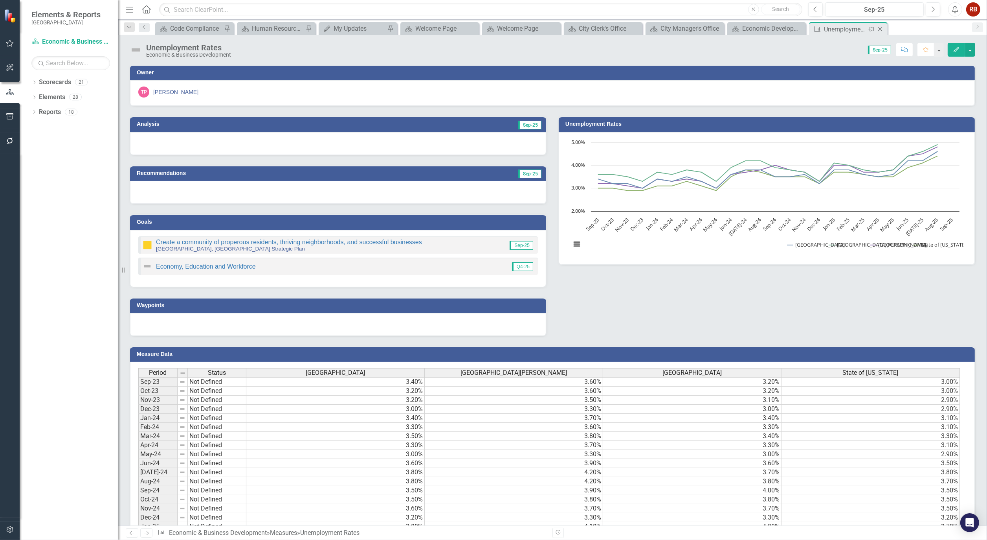
click at [881, 28] on icon "Close" at bounding box center [880, 29] width 8 height 6
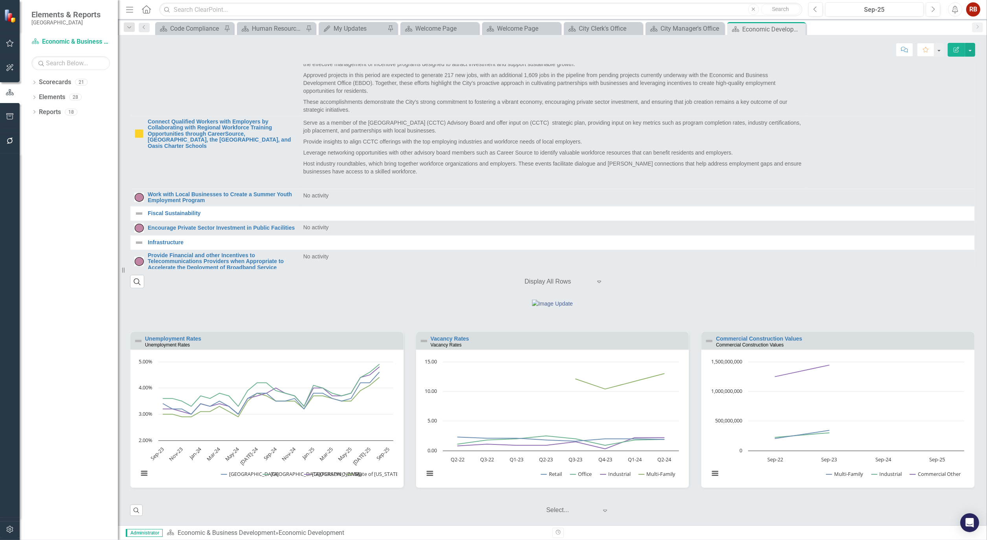
scroll to position [564, 0]
click at [453, 338] on link "Vacancy Rates" at bounding box center [450, 338] width 39 height 6
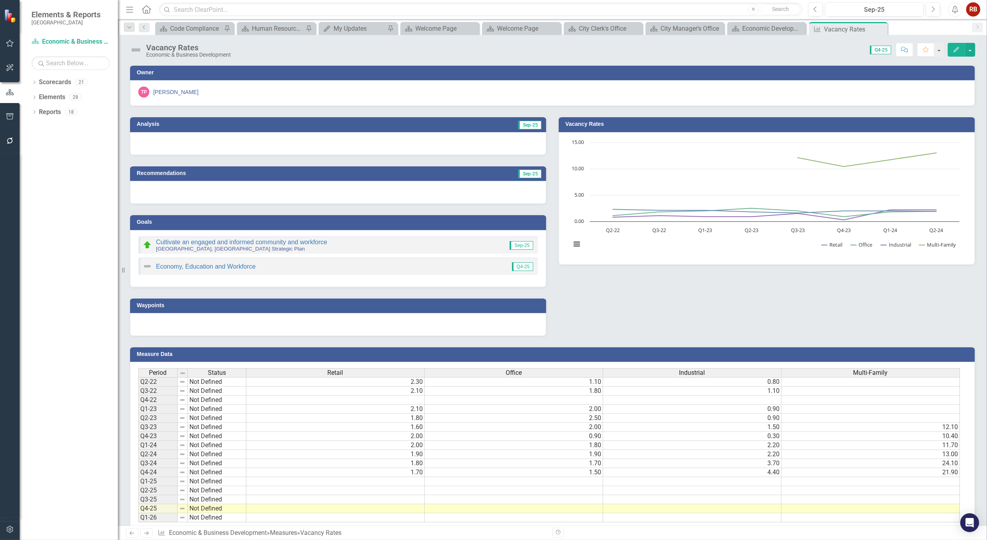
click at [418, 477] on td at bounding box center [335, 481] width 178 height 9
click at [884, 30] on icon "Close" at bounding box center [880, 29] width 8 height 6
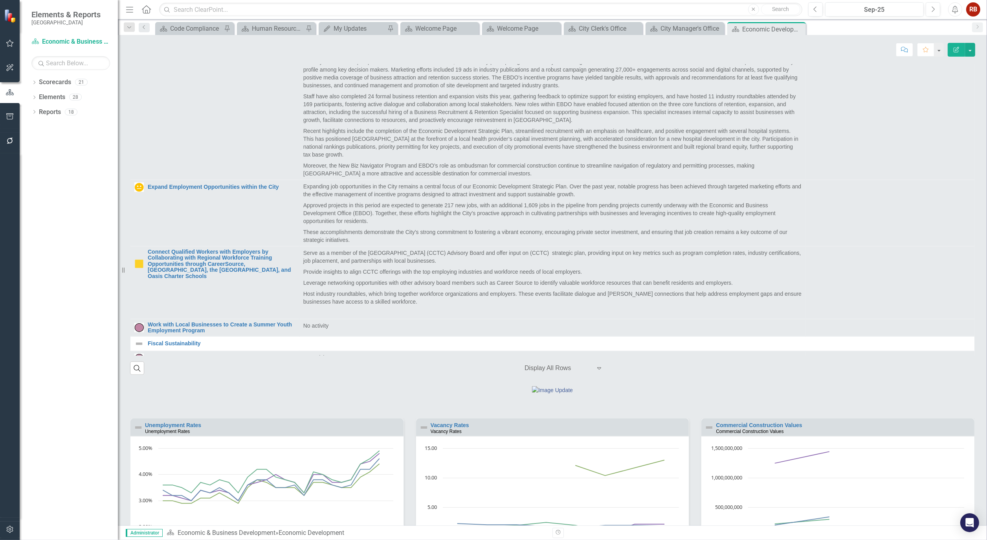
scroll to position [564, 0]
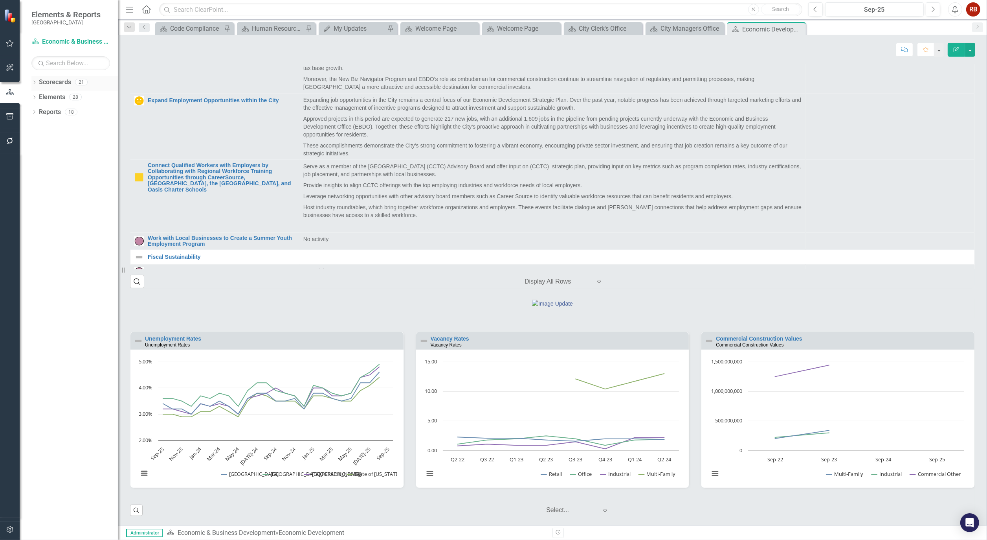
click at [37, 83] on div "Dropdown Scorecards 21" at bounding box center [74, 83] width 86 height 15
click at [34, 81] on icon at bounding box center [34, 83] width 2 height 4
click at [38, 111] on icon "Dropdown" at bounding box center [38, 111] width 6 height 5
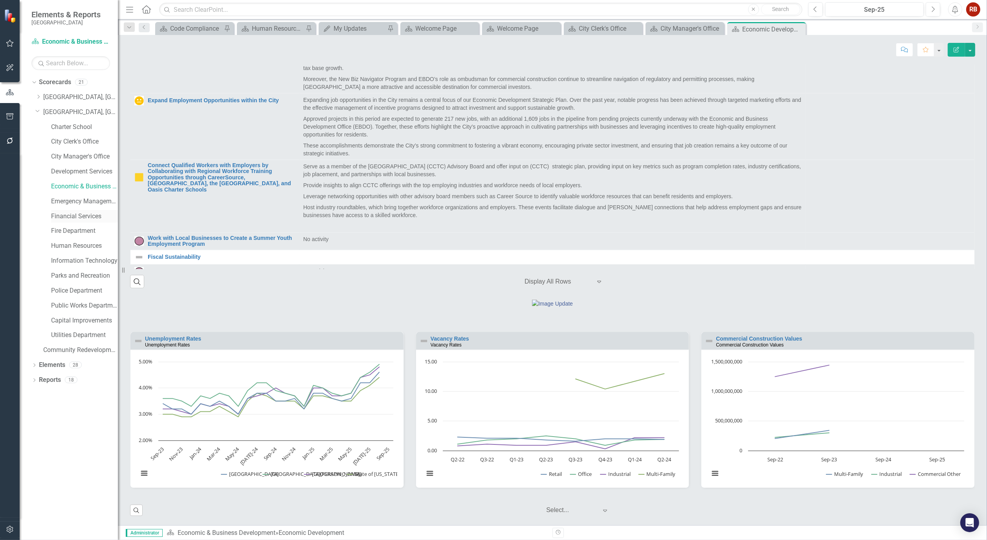
click at [83, 217] on link "Financial Services" at bounding box center [84, 216] width 67 height 9
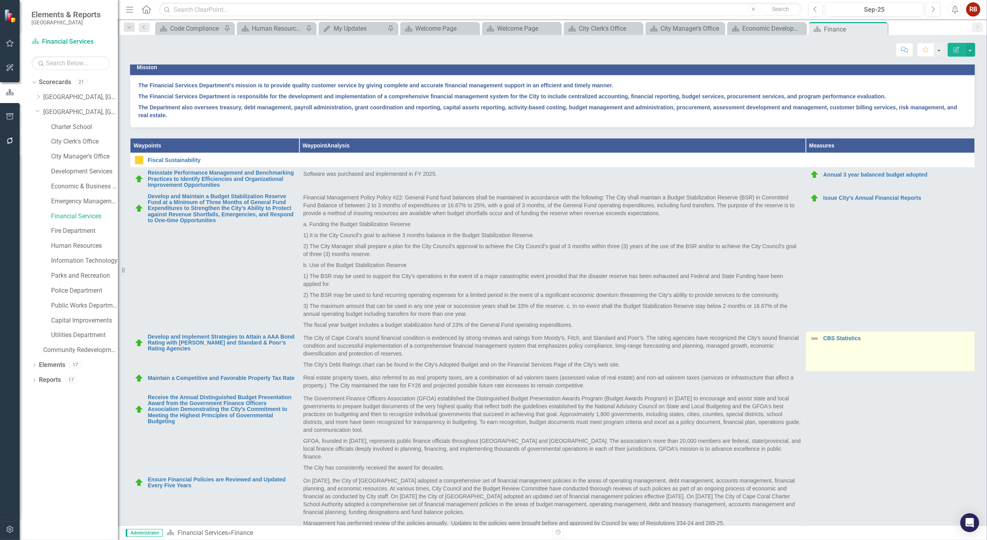
scroll to position [68, 0]
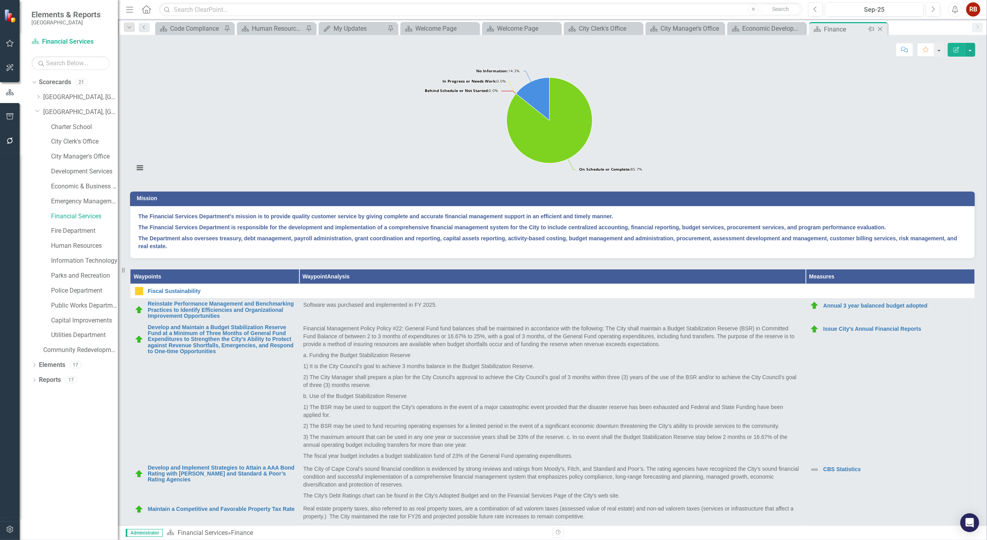
click at [883, 29] on icon "Close" at bounding box center [880, 29] width 8 height 6
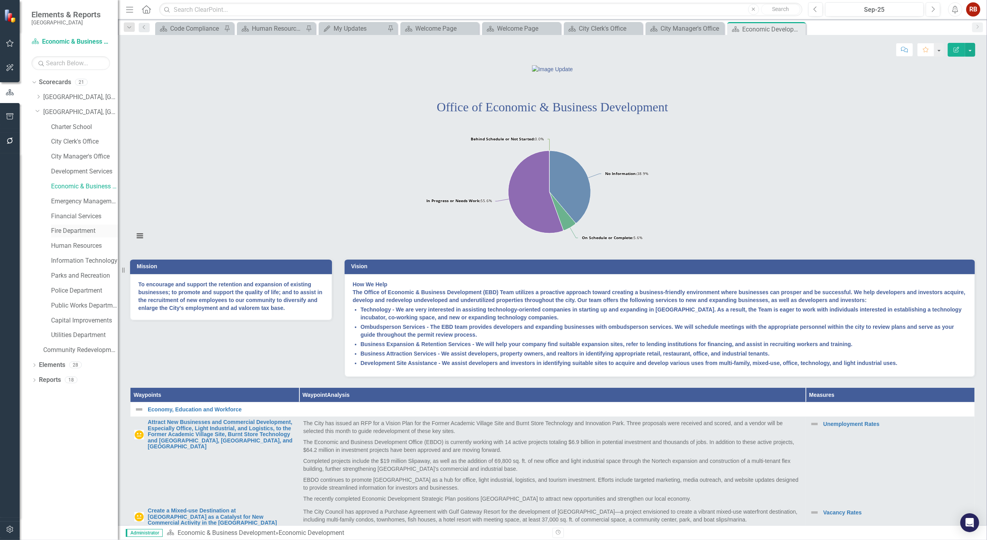
click at [70, 231] on link "Fire Department" at bounding box center [84, 230] width 67 height 9
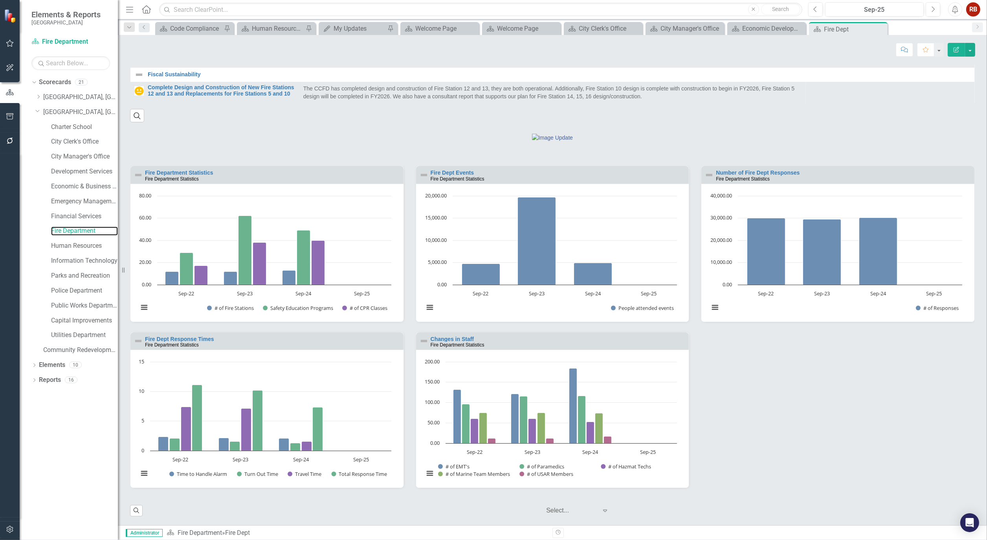
scroll to position [484, 0]
click at [72, 247] on link "Human Resources" at bounding box center [84, 245] width 67 height 9
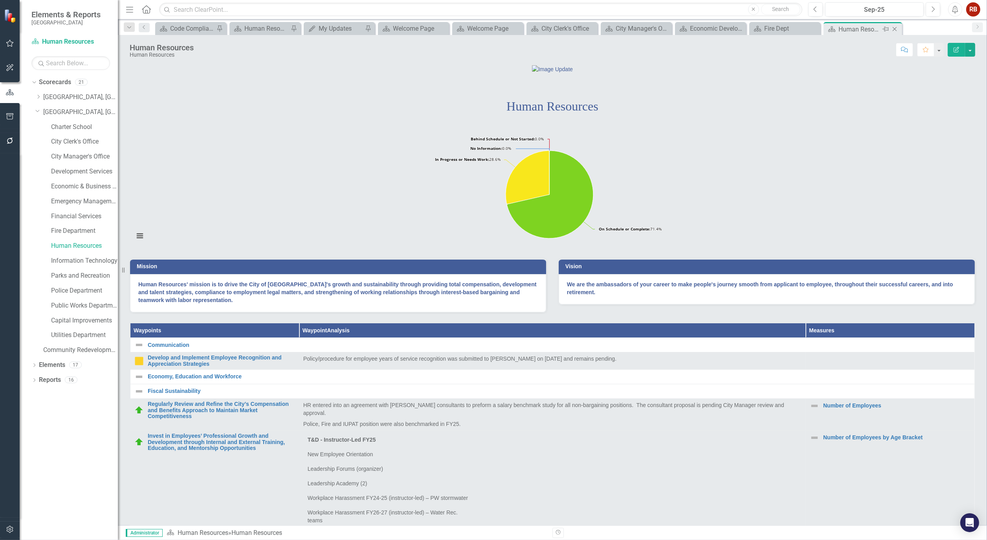
click at [896, 27] on icon at bounding box center [895, 29] width 4 height 4
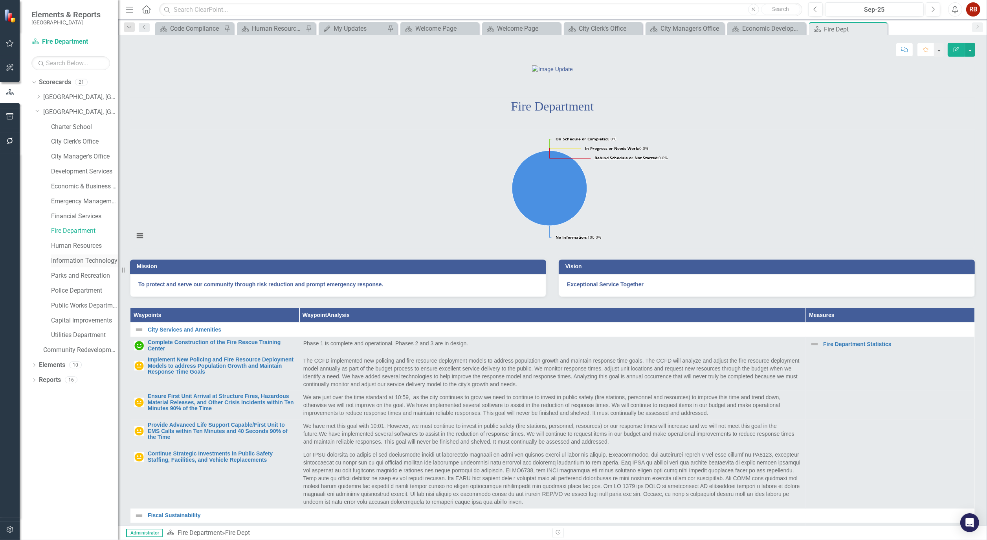
click at [92, 261] on link "Information Technology" at bounding box center [84, 260] width 67 height 9
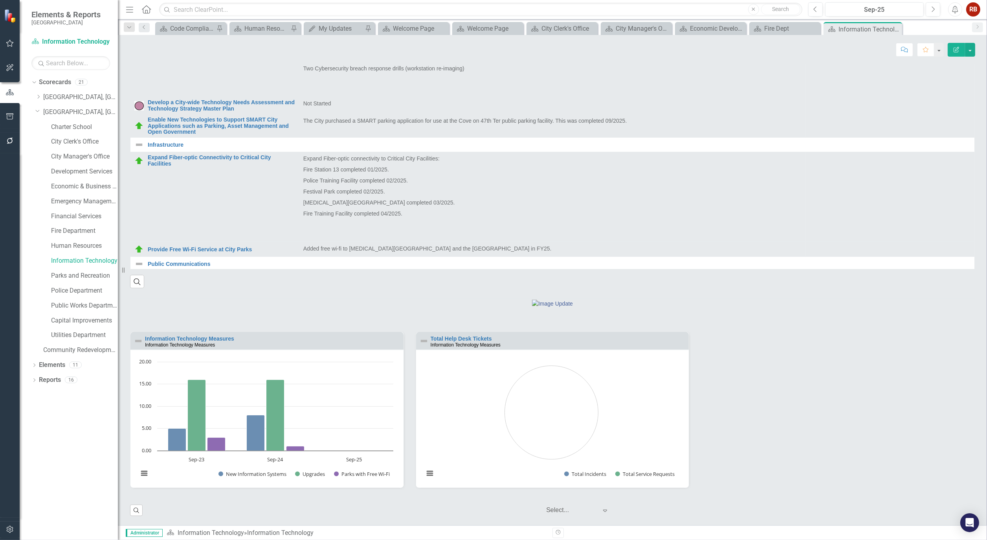
scroll to position [2, 0]
click at [85, 276] on link "Parks and Recreation" at bounding box center [84, 275] width 67 height 9
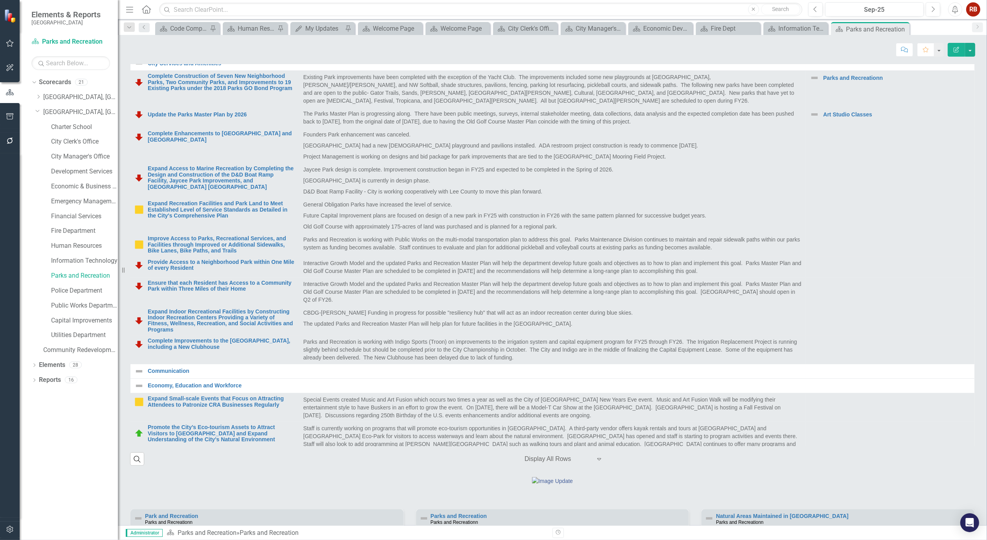
scroll to position [256, 0]
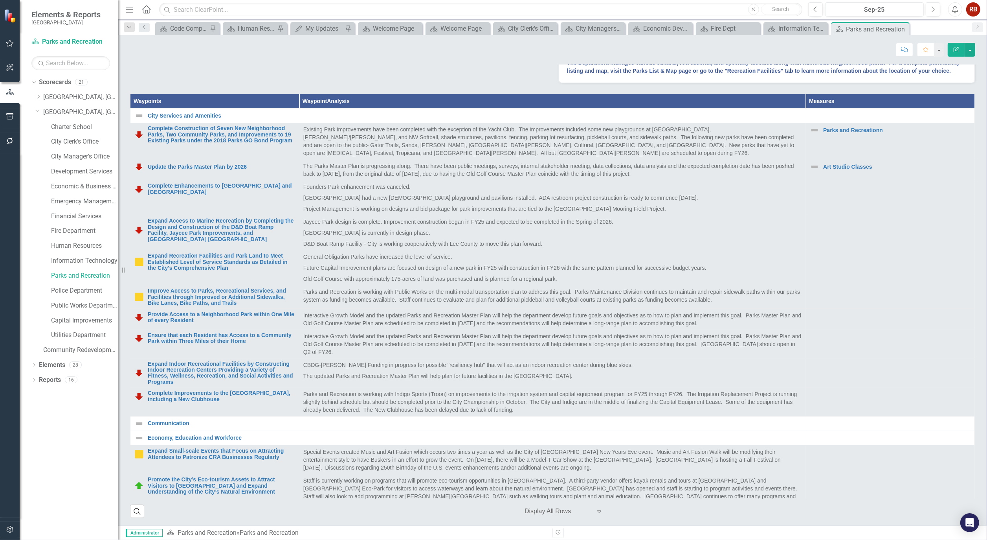
click at [793, 21] on div "Dropdown Search Scorecard Code Compliance Pin Scorecard Human Resources Analyti…" at bounding box center [552, 27] width 869 height 16
click at [795, 26] on div "Information Technology" at bounding box center [797, 29] width 38 height 10
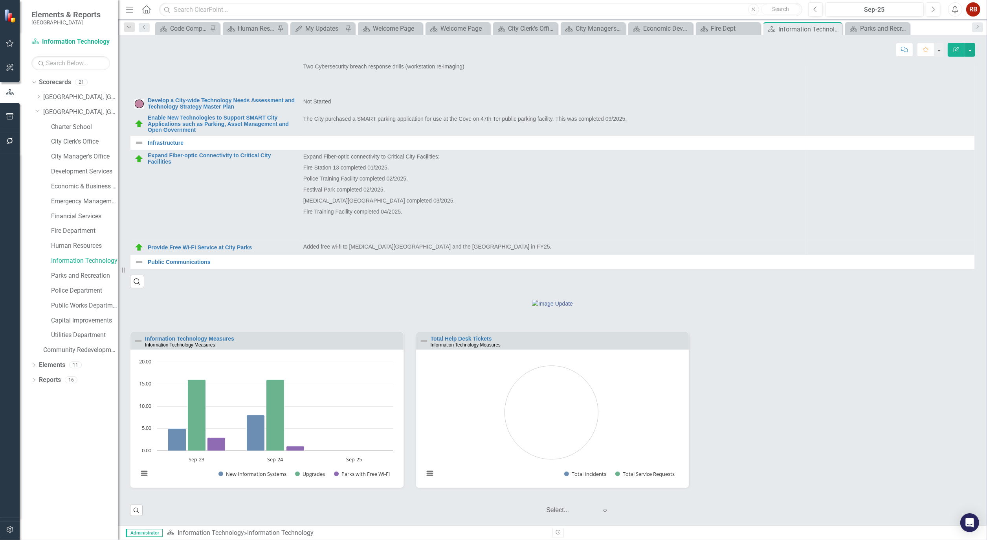
scroll to position [492, 0]
click at [876, 24] on div "Parks and Recreation" at bounding box center [884, 29] width 48 height 10
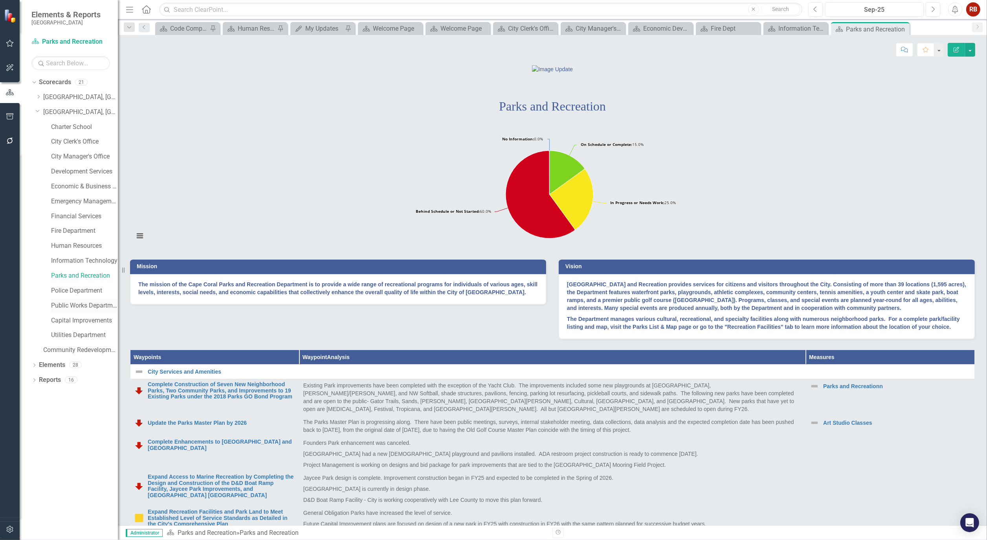
click at [97, 305] on link "Public Works Department" at bounding box center [84, 305] width 67 height 9
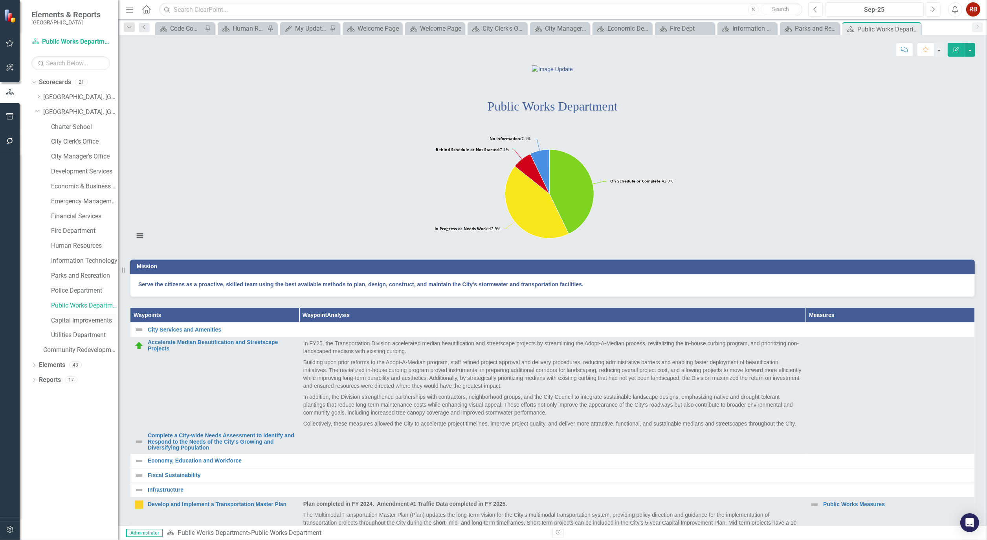
click at [77, 320] on link "Capital Improvements" at bounding box center [84, 320] width 67 height 9
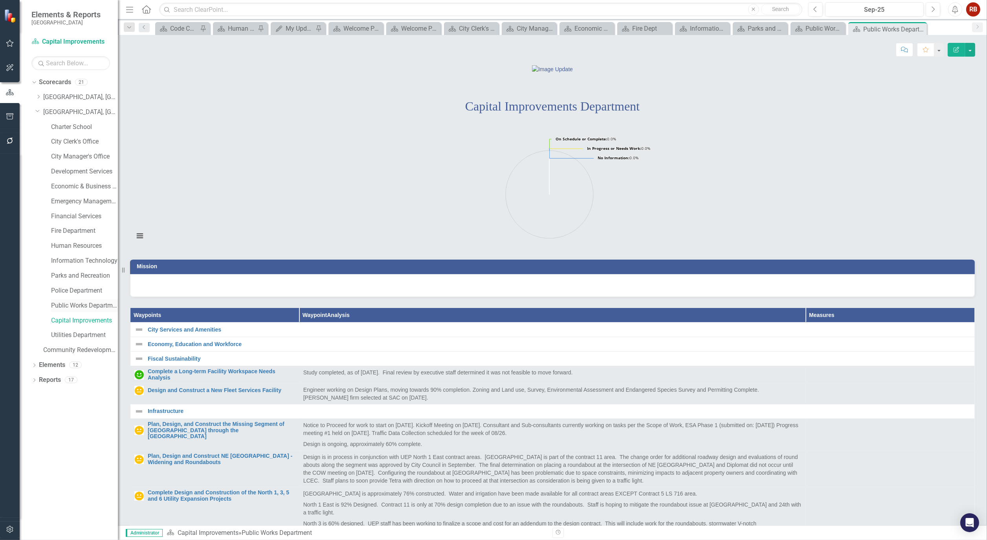
click at [93, 306] on link "Public Works Department" at bounding box center [84, 305] width 67 height 9
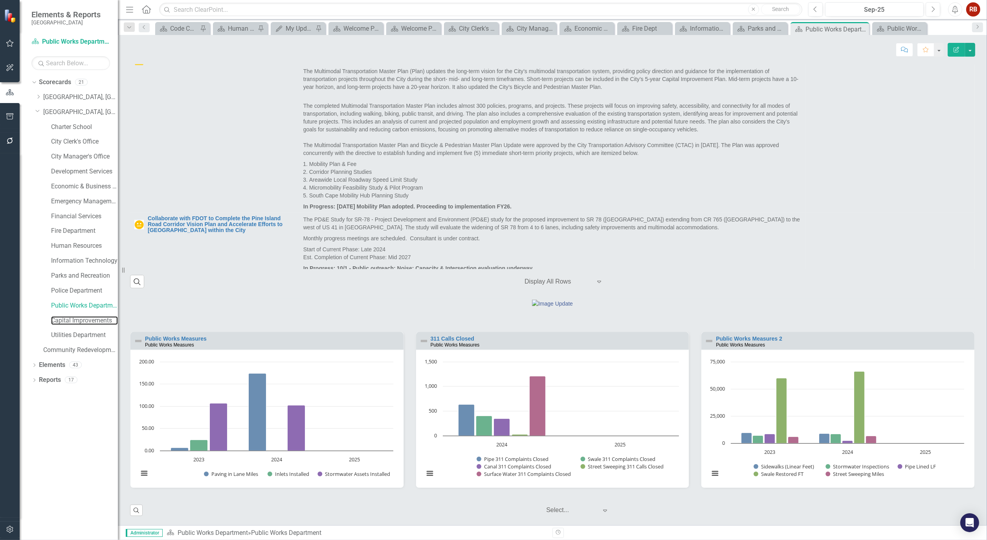
drag, startPoint x: 75, startPoint y: 321, endPoint x: 222, endPoint y: 269, distance: 156.1
click at [75, 321] on link "Capital Improvements" at bounding box center [84, 320] width 67 height 9
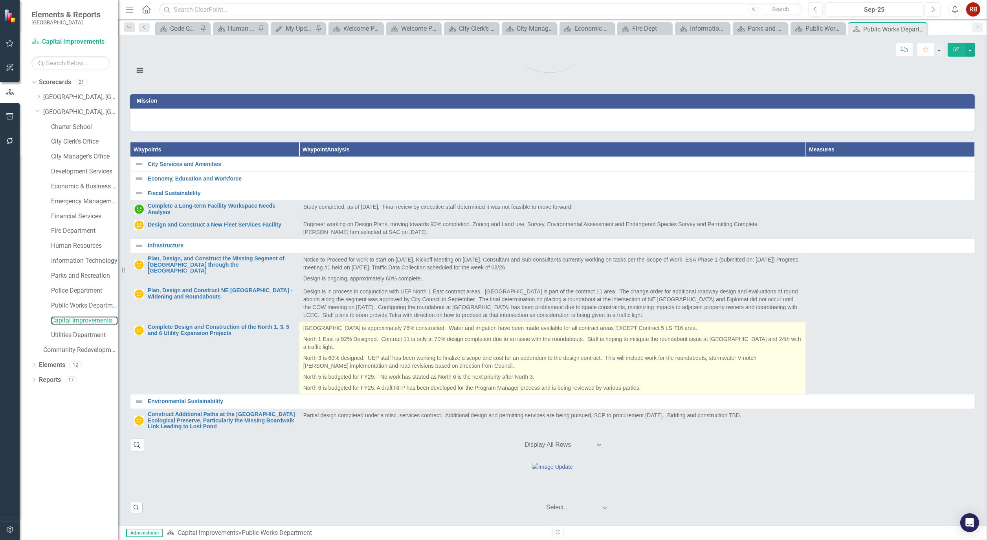
scroll to position [198, 0]
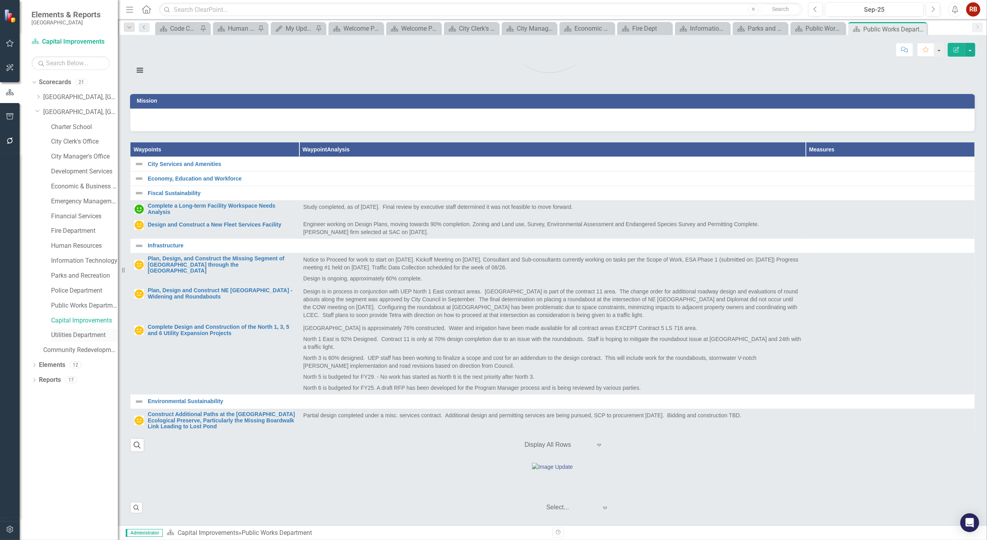
click at [85, 336] on link "Utilities Department" at bounding box center [84, 334] width 67 height 9
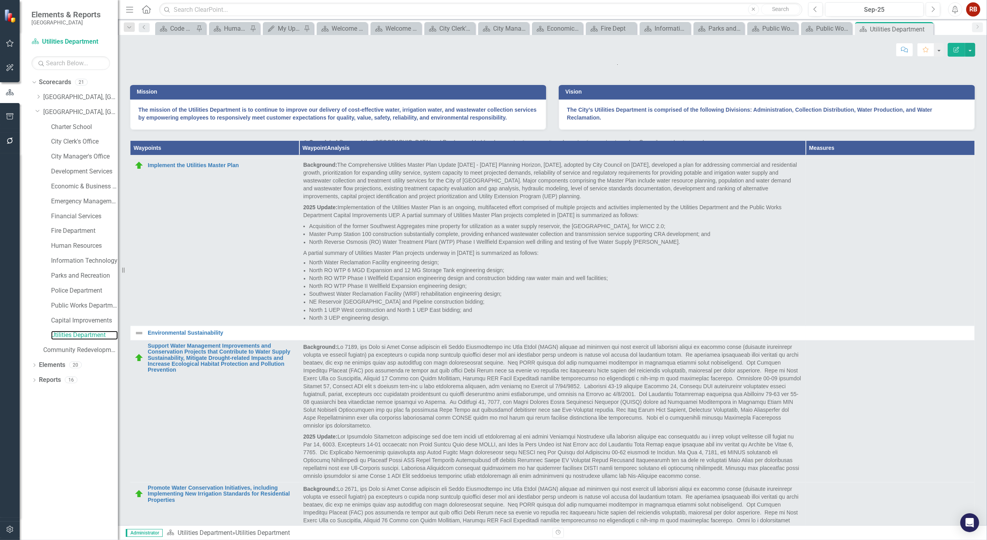
scroll to position [903, 0]
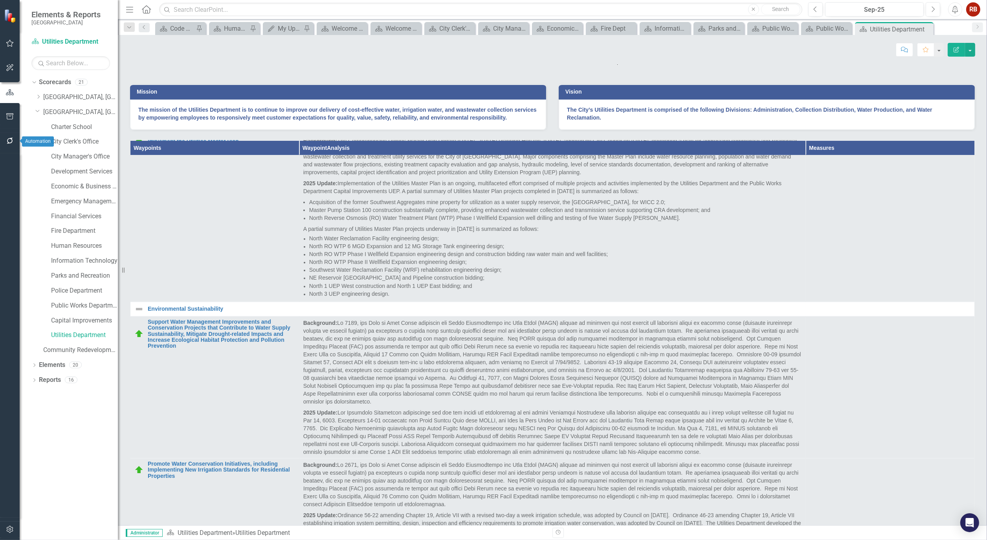
click at [7, 138] on icon "button" at bounding box center [10, 141] width 8 height 6
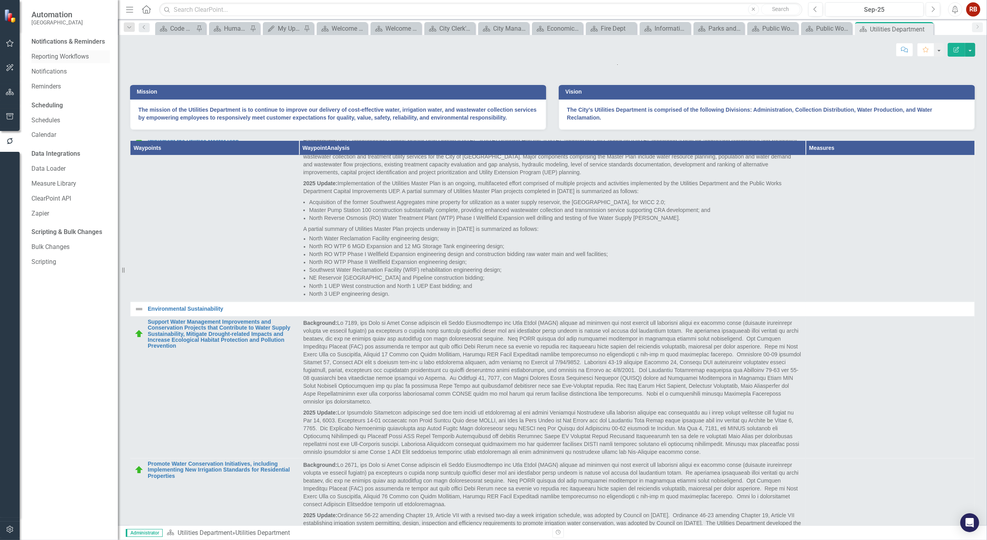
click at [56, 55] on link "Reporting Workflows" at bounding box center [70, 56] width 79 height 9
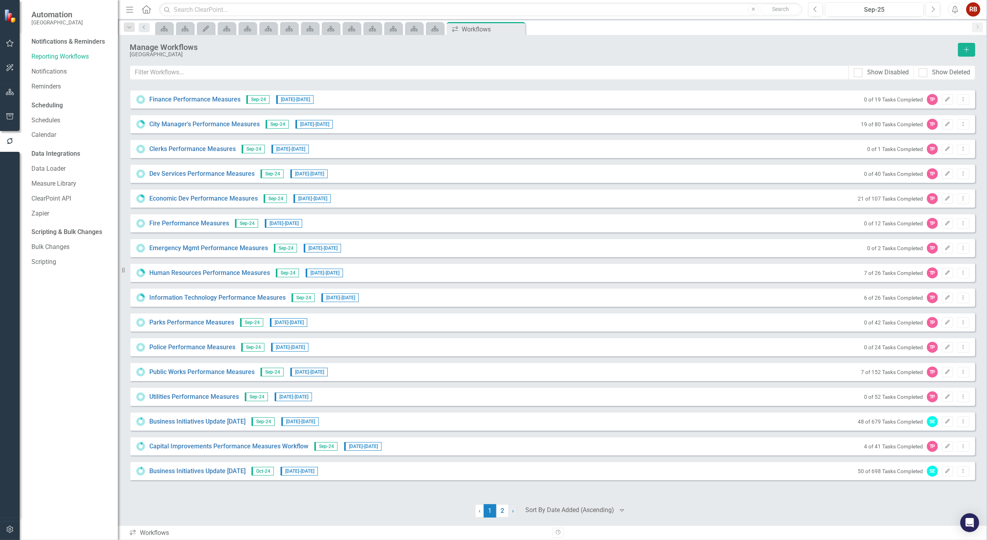
click at [509, 510] on link "› Next" at bounding box center [512, 510] width 9 height 13
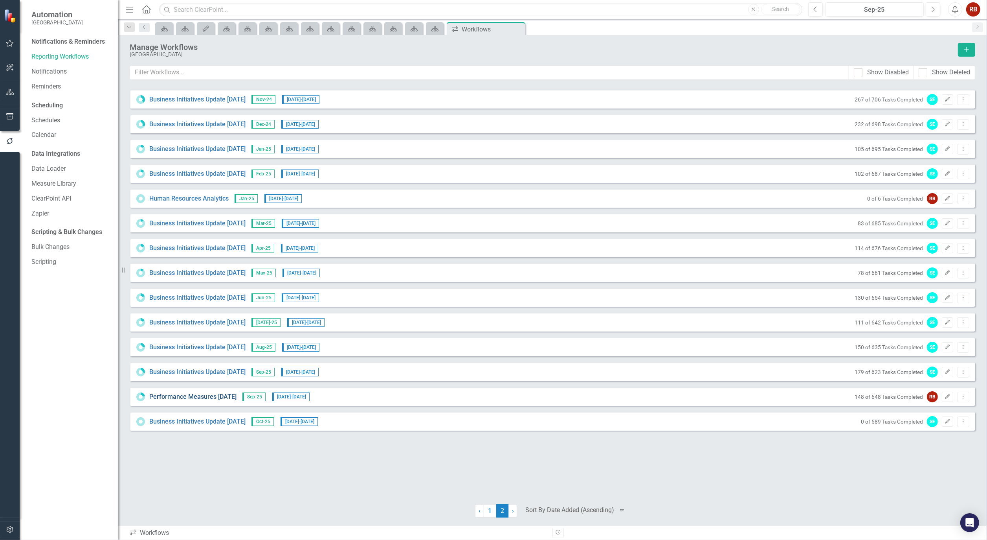
click at [215, 399] on link "Performance Measures September 2025" at bounding box center [192, 396] width 87 height 9
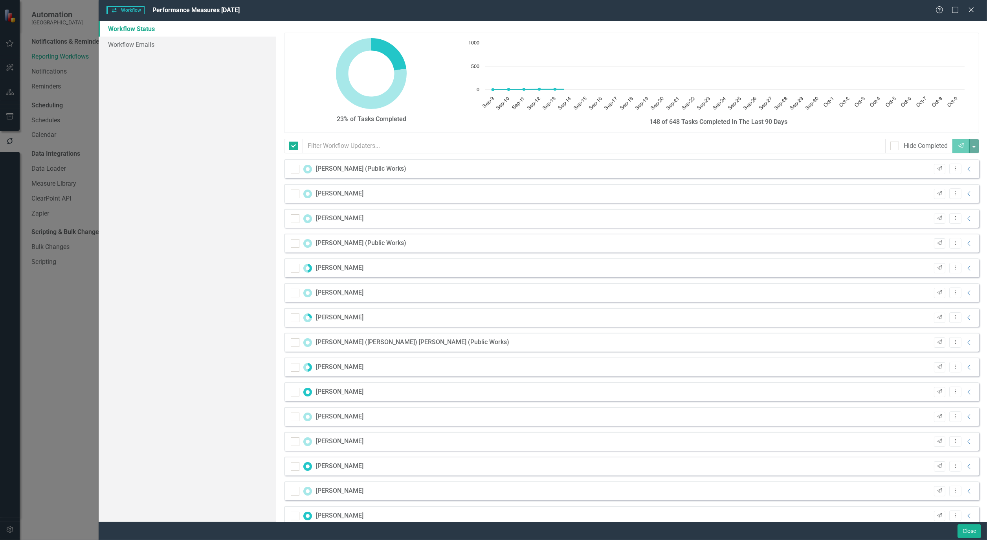
checkbox input "false"
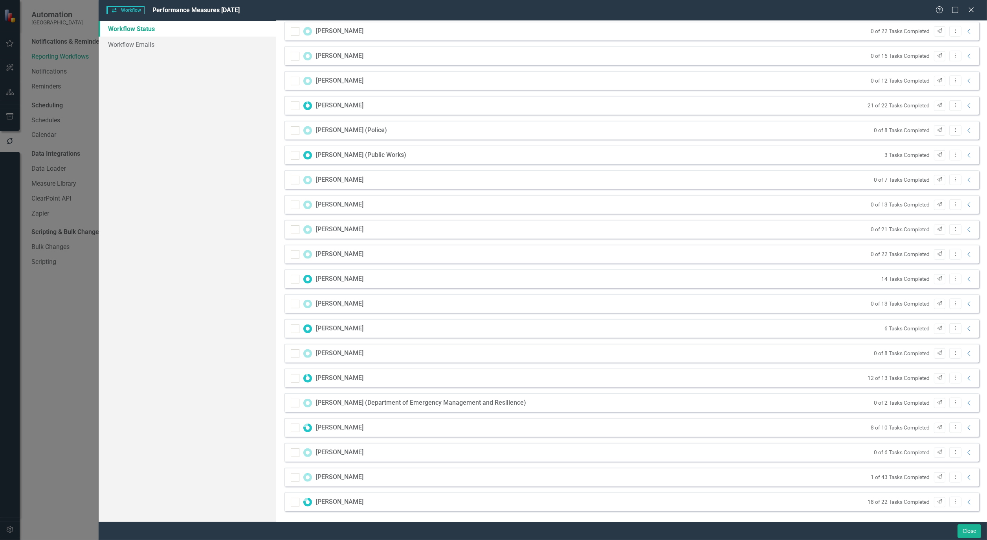
scroll to position [757, 0]
click at [142, 48] on link "Workflow Emails" at bounding box center [188, 45] width 178 height 16
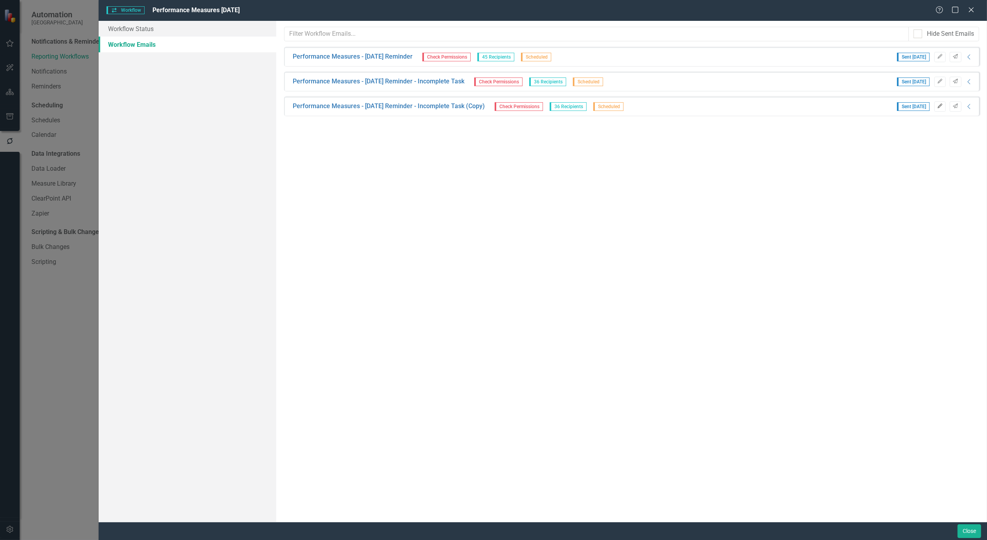
click at [942, 107] on icon "Edit" at bounding box center [940, 106] width 6 height 5
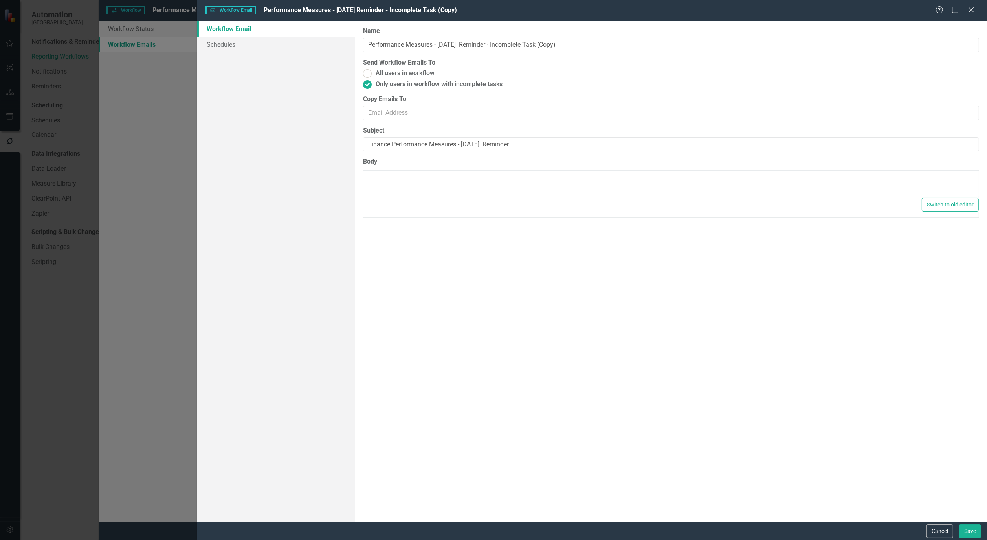
type textarea "<p>Dear {FirstName},</p> <p>Please log into ClearPoint and update the following…"
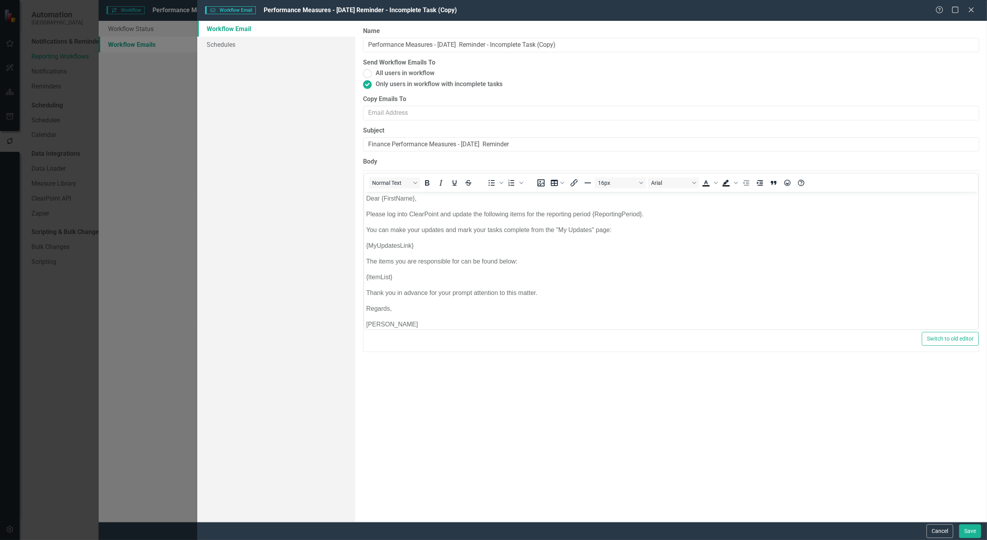
scroll to position [0, 0]
click at [217, 43] on link "Schedules" at bounding box center [276, 45] width 158 height 16
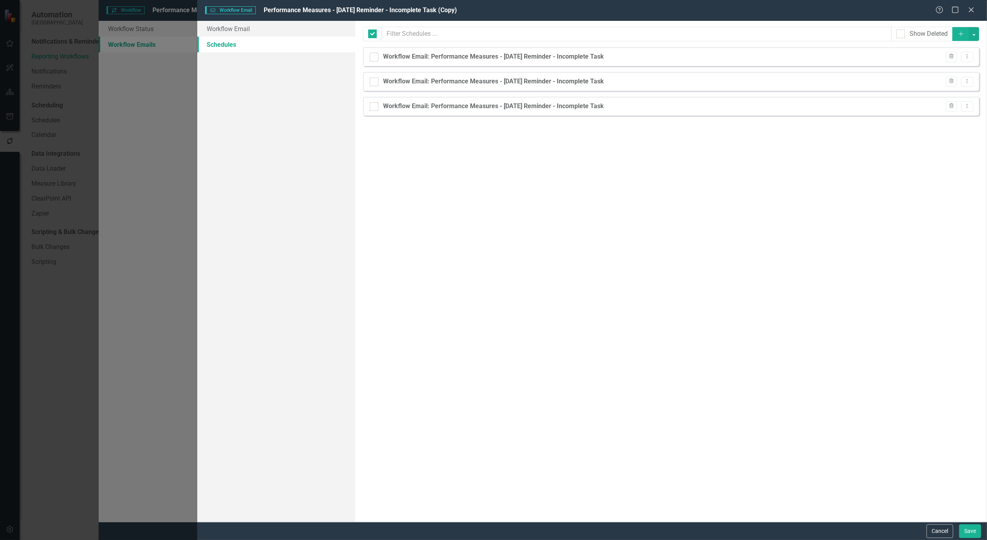
checkbox input "false"
click at [967, 107] on icon "Dropdown Menu" at bounding box center [967, 105] width 7 height 5
click at [938, 116] on link "Edit Edit Schedule" at bounding box center [937, 119] width 72 height 15
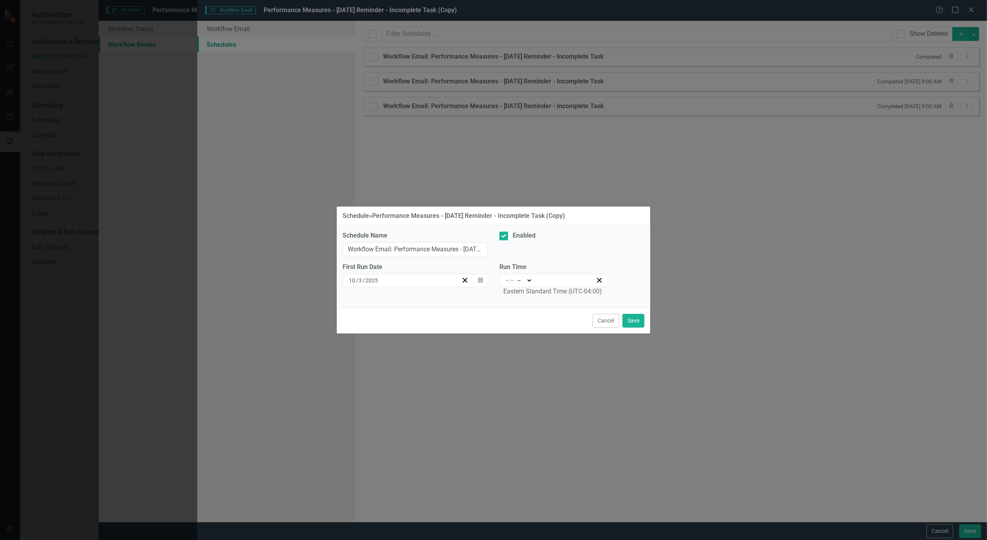
type input "09:00"
type input "9"
type input "0"
select select "am"
click at [611, 322] on button "Cancel" at bounding box center [606, 321] width 27 height 14
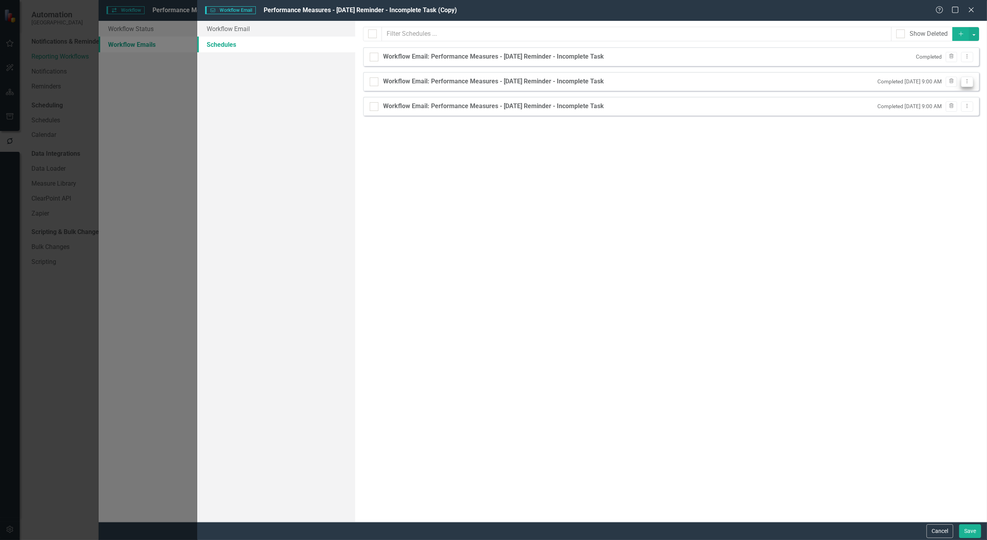
click at [969, 81] on icon "Dropdown Menu" at bounding box center [967, 81] width 7 height 5
click at [940, 92] on link "Edit Edit Schedule" at bounding box center [937, 94] width 72 height 15
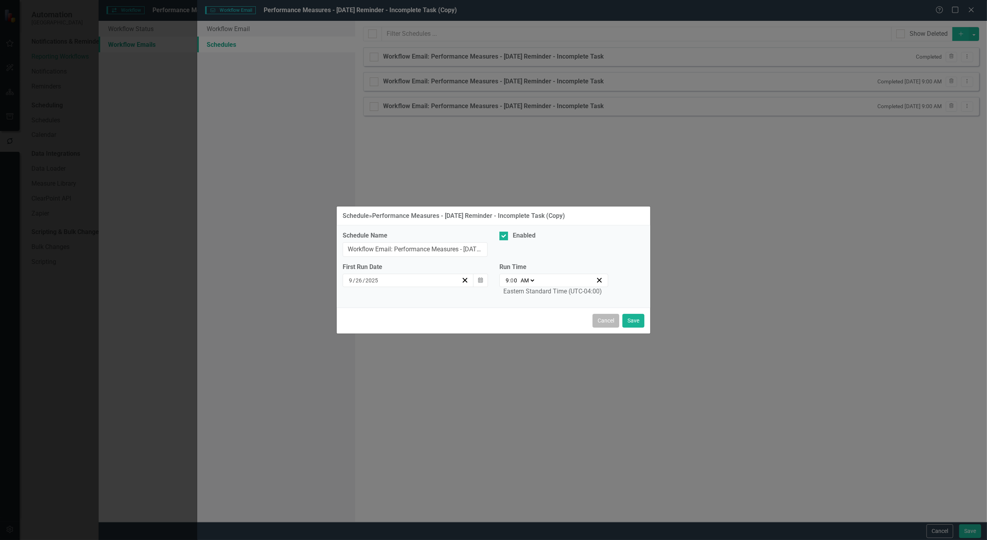
click at [615, 318] on button "Cancel" at bounding box center [606, 321] width 27 height 14
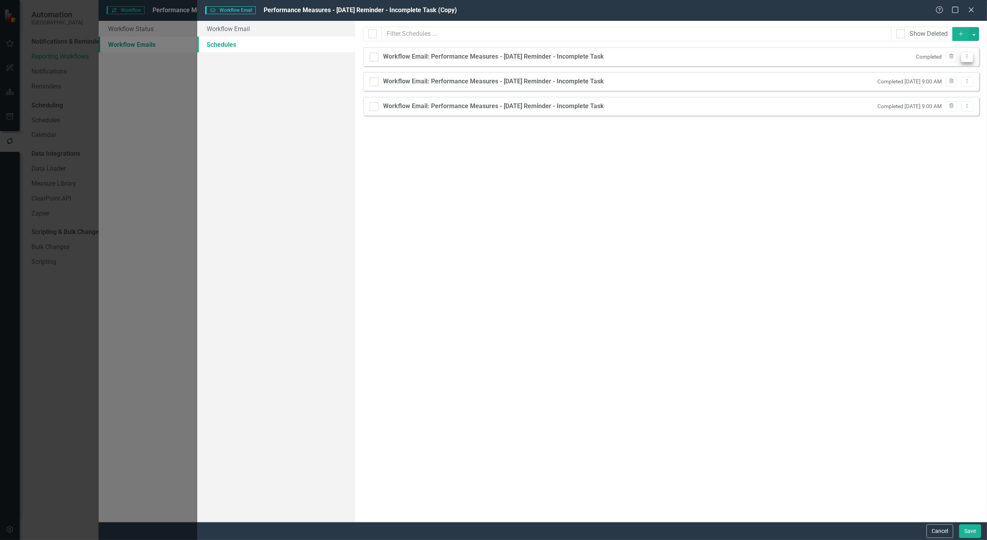
click at [968, 53] on button "Dropdown Menu" at bounding box center [967, 57] width 12 height 11
click at [950, 68] on link "Edit Edit Schedule" at bounding box center [937, 69] width 72 height 15
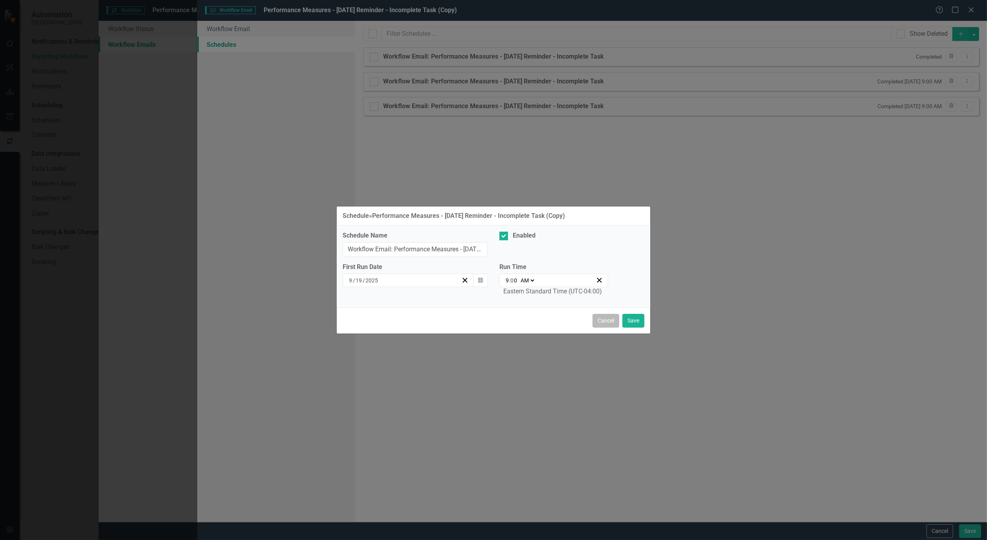
click at [604, 322] on button "Cancel" at bounding box center [606, 321] width 27 height 14
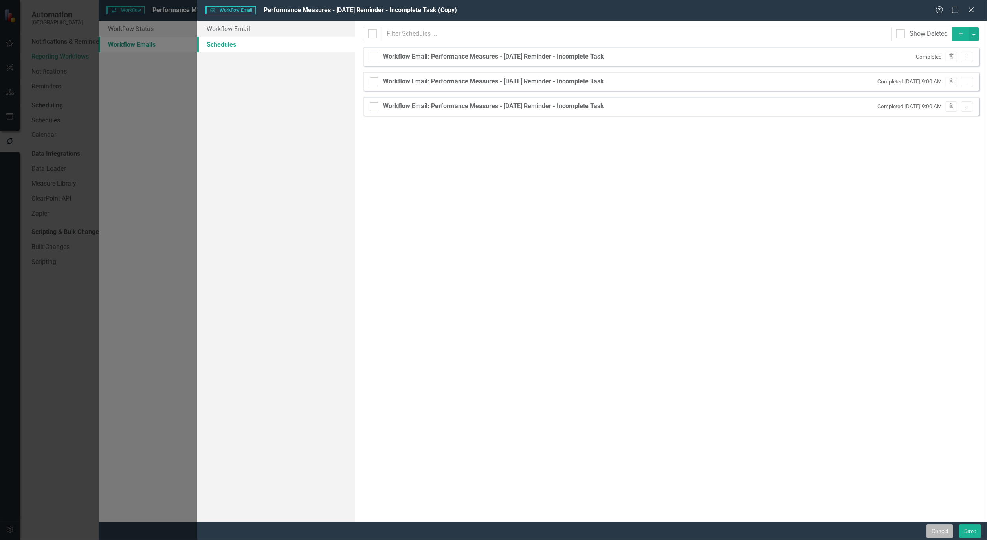
click at [938, 530] on button "Cancel" at bounding box center [940, 531] width 27 height 14
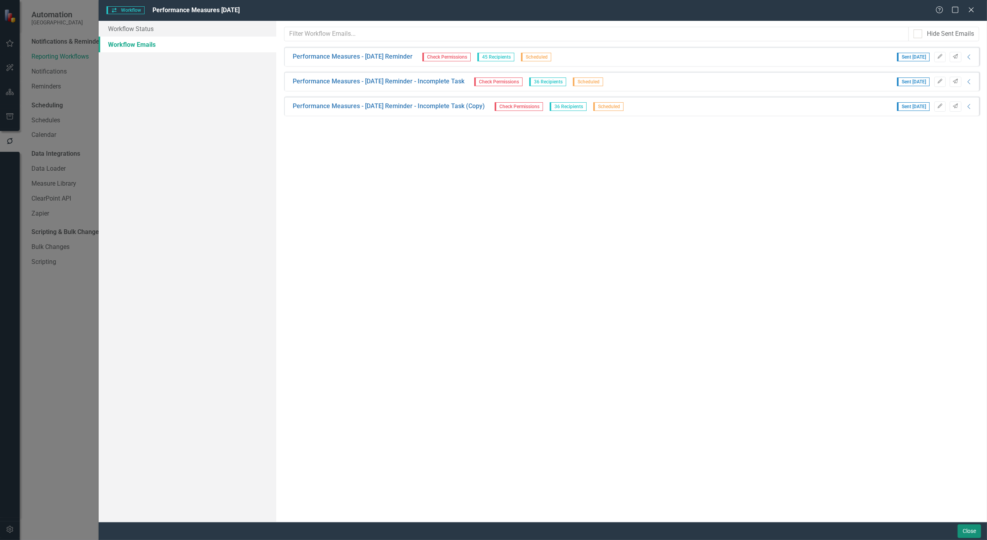
click at [973, 531] on button "Close" at bounding box center [970, 531] width 24 height 14
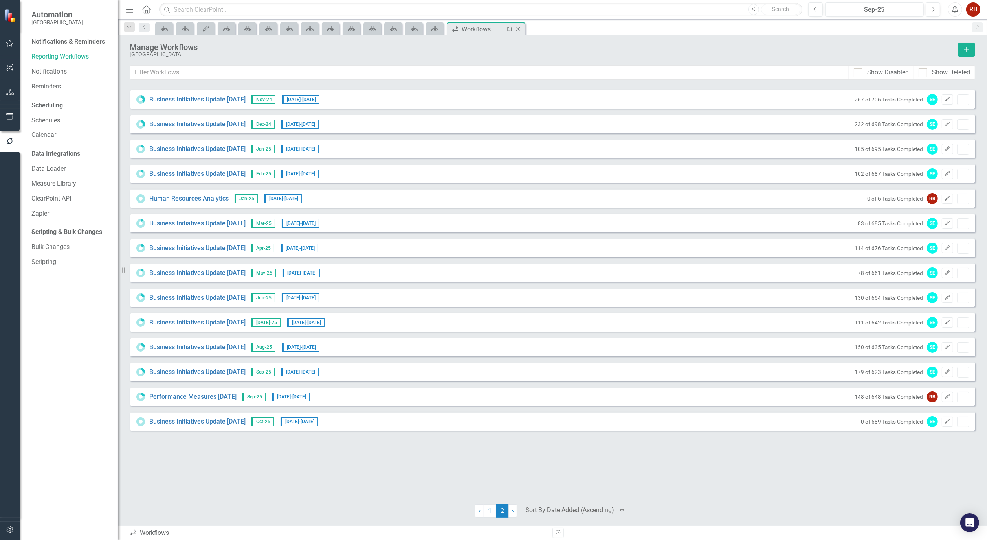
click at [519, 29] on icon "Close" at bounding box center [518, 29] width 8 height 6
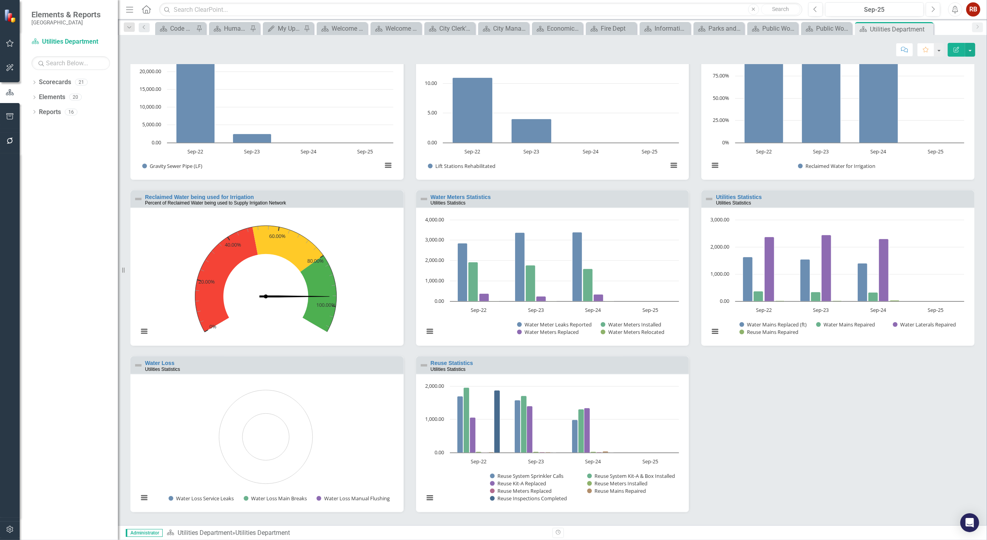
scroll to position [824, 0]
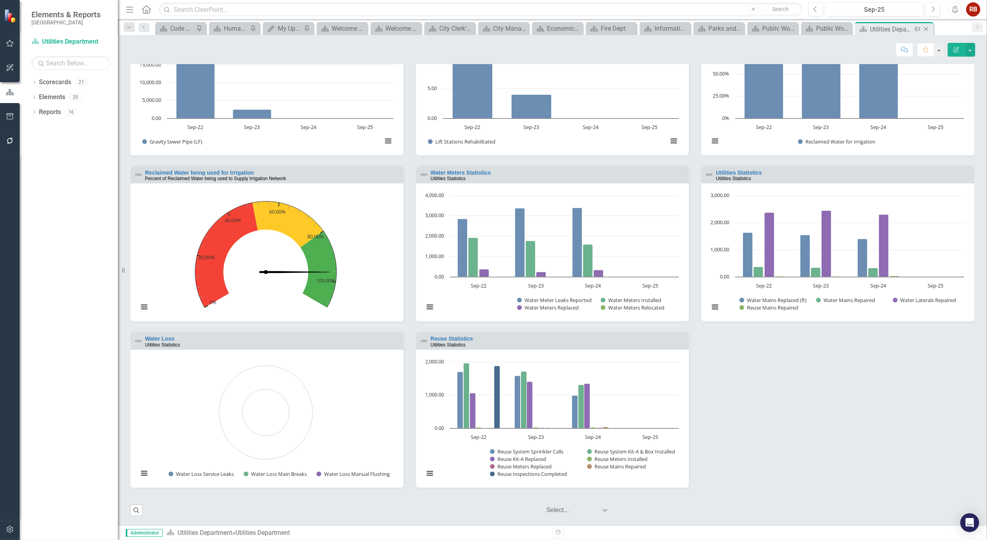
click at [927, 29] on icon "Close" at bounding box center [926, 29] width 8 height 6
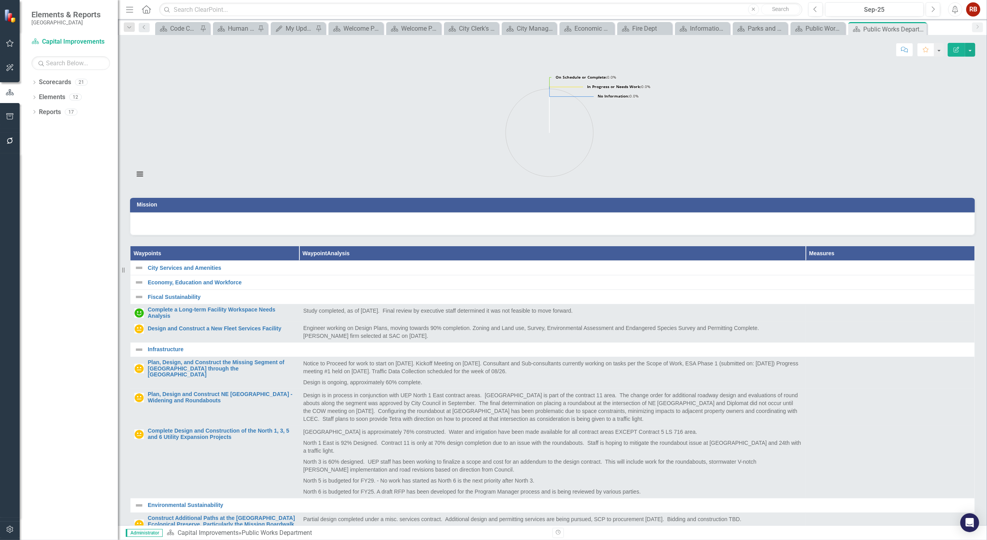
scroll to position [198, 0]
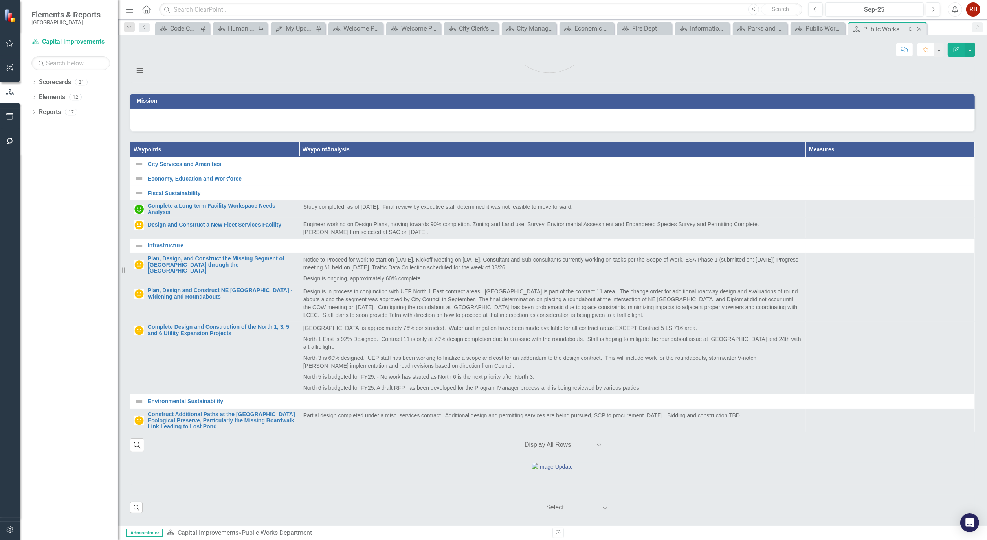
click at [920, 28] on icon at bounding box center [920, 29] width 4 height 4
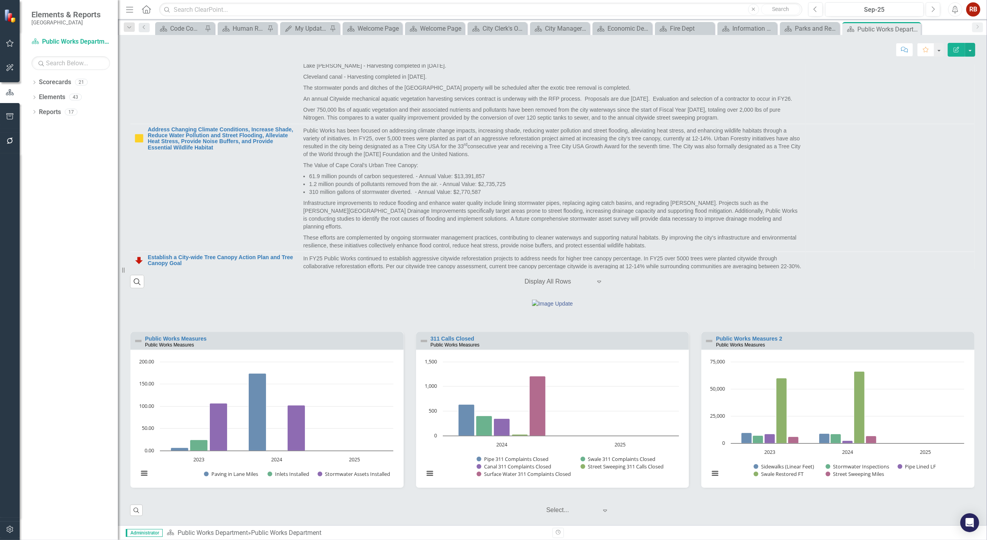
scroll to position [484, 0]
click at [756, 25] on div "Information Technology" at bounding box center [748, 29] width 33 height 10
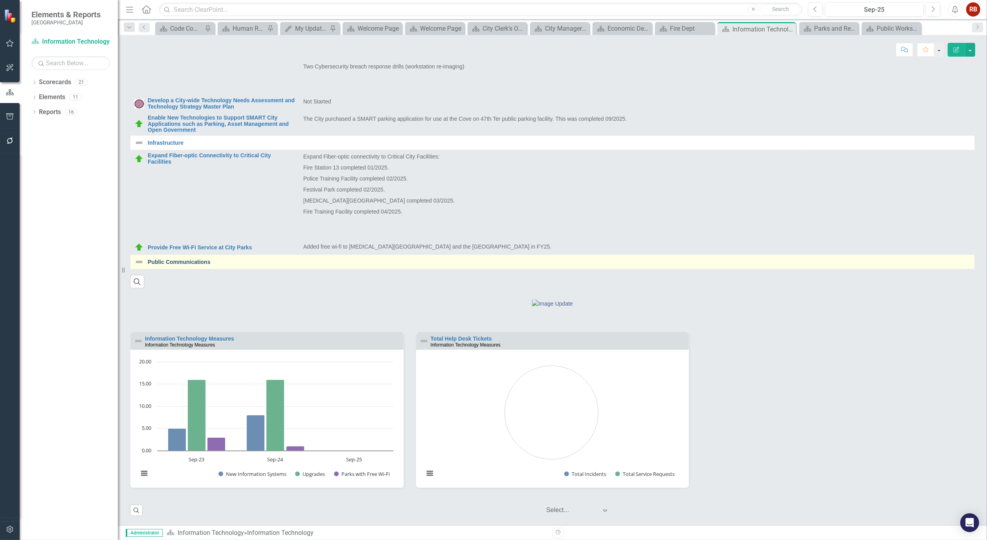
scroll to position [492, 0]
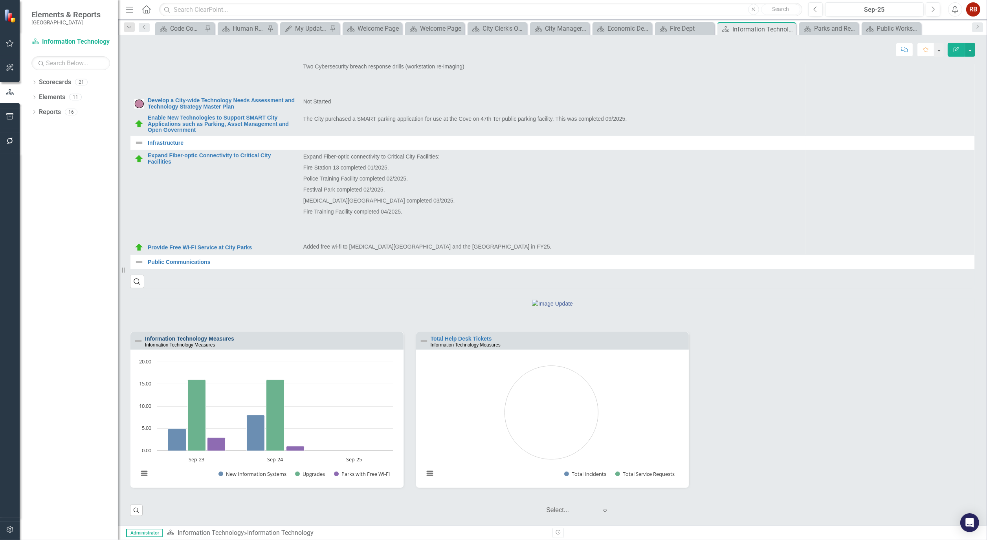
click at [224, 338] on link "Information Technology Measures" at bounding box center [189, 338] width 89 height 6
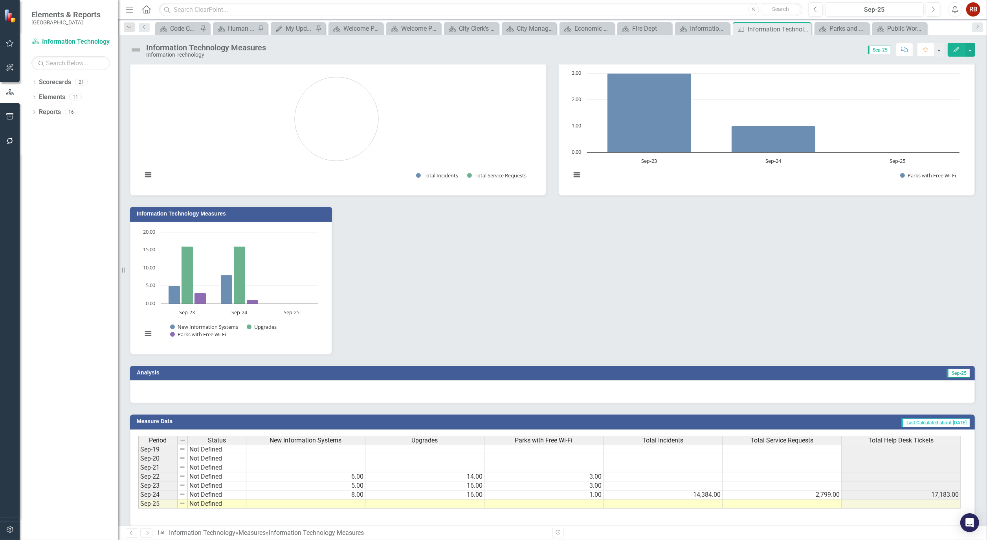
scroll to position [25, 0]
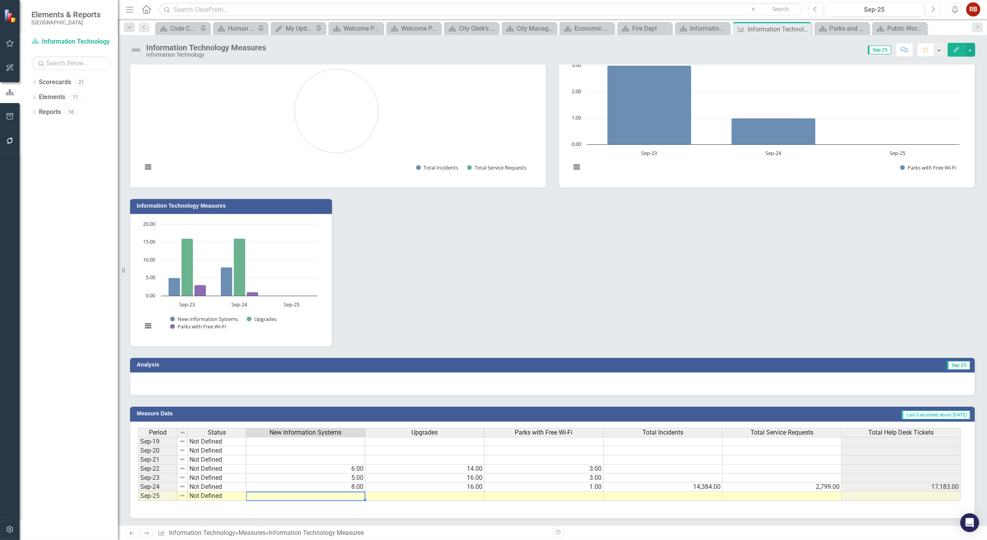
click at [349, 494] on td at bounding box center [305, 495] width 119 height 9
type textarea "9"
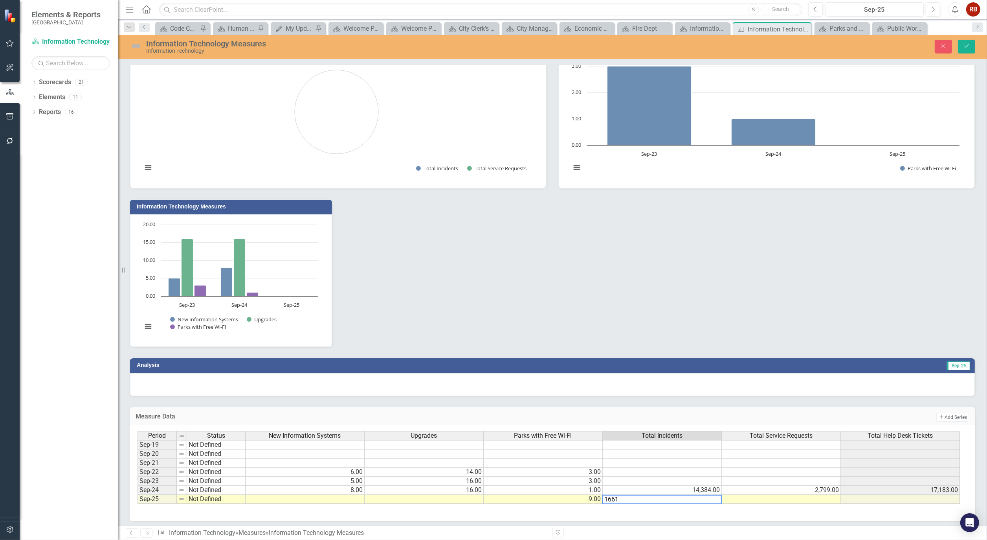
type textarea "16612"
type textarea "2971"
click at [868, 486] on td "17,183.00" at bounding box center [900, 489] width 119 height 9
click at [873, 494] on td at bounding box center [900, 498] width 119 height 9
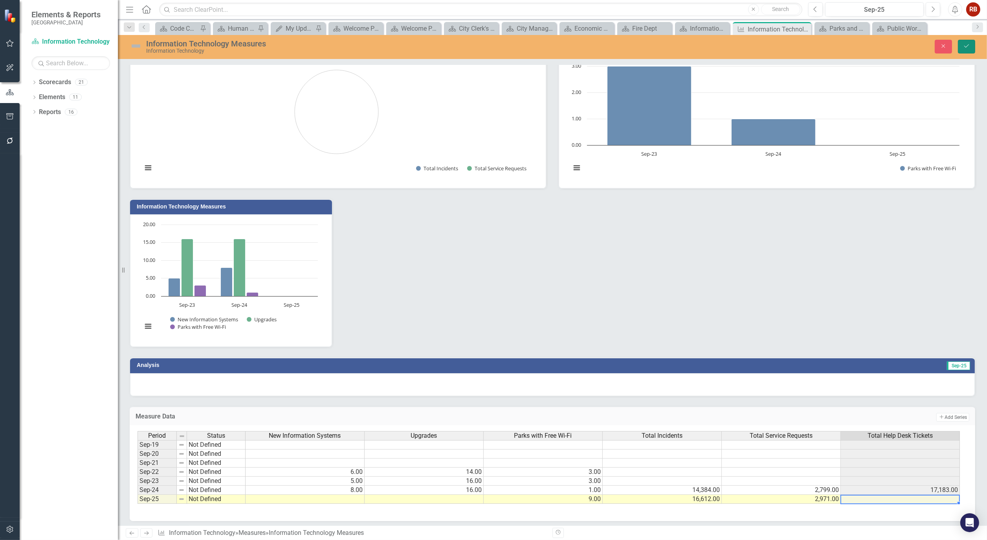
click at [971, 47] on button "Save" at bounding box center [966, 47] width 17 height 14
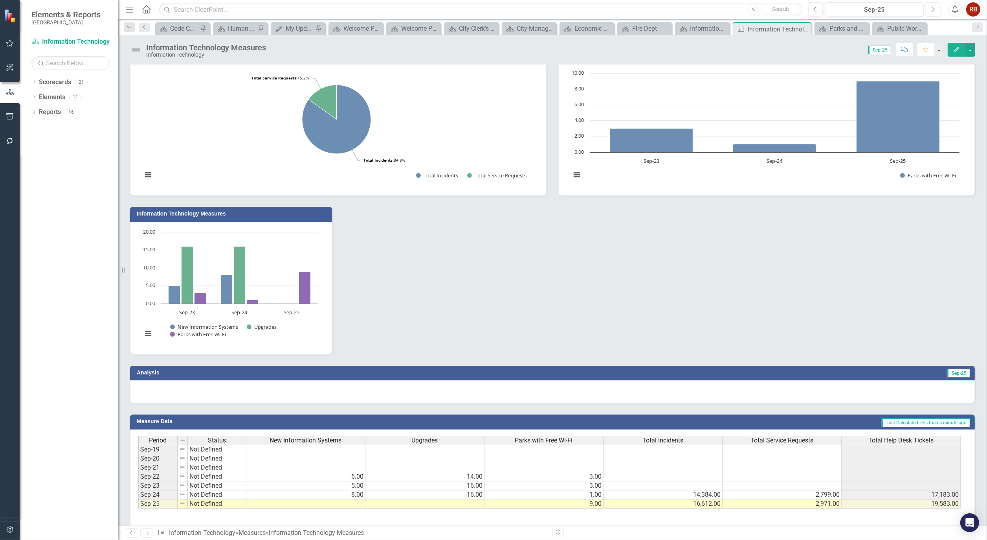
scroll to position [25, 0]
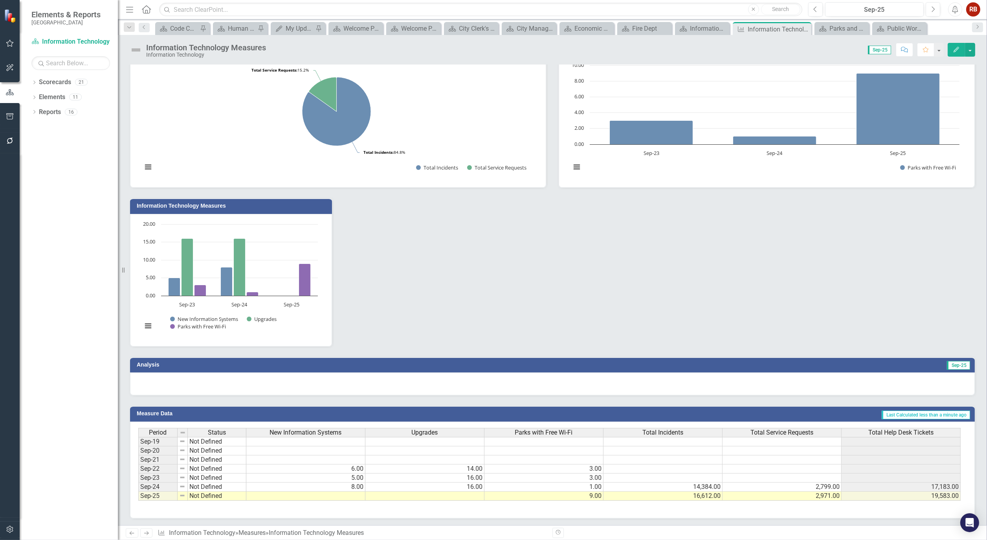
drag, startPoint x: 798, startPoint y: 505, endPoint x: 709, endPoint y: 504, distance: 89.2
click at [709, 504] on div "Period Status New Information Systems Upgrades Parks with Free Wi-Fi Total Inci…" at bounding box center [552, 469] width 845 height 97
